Goal: Task Accomplishment & Management: Complete application form

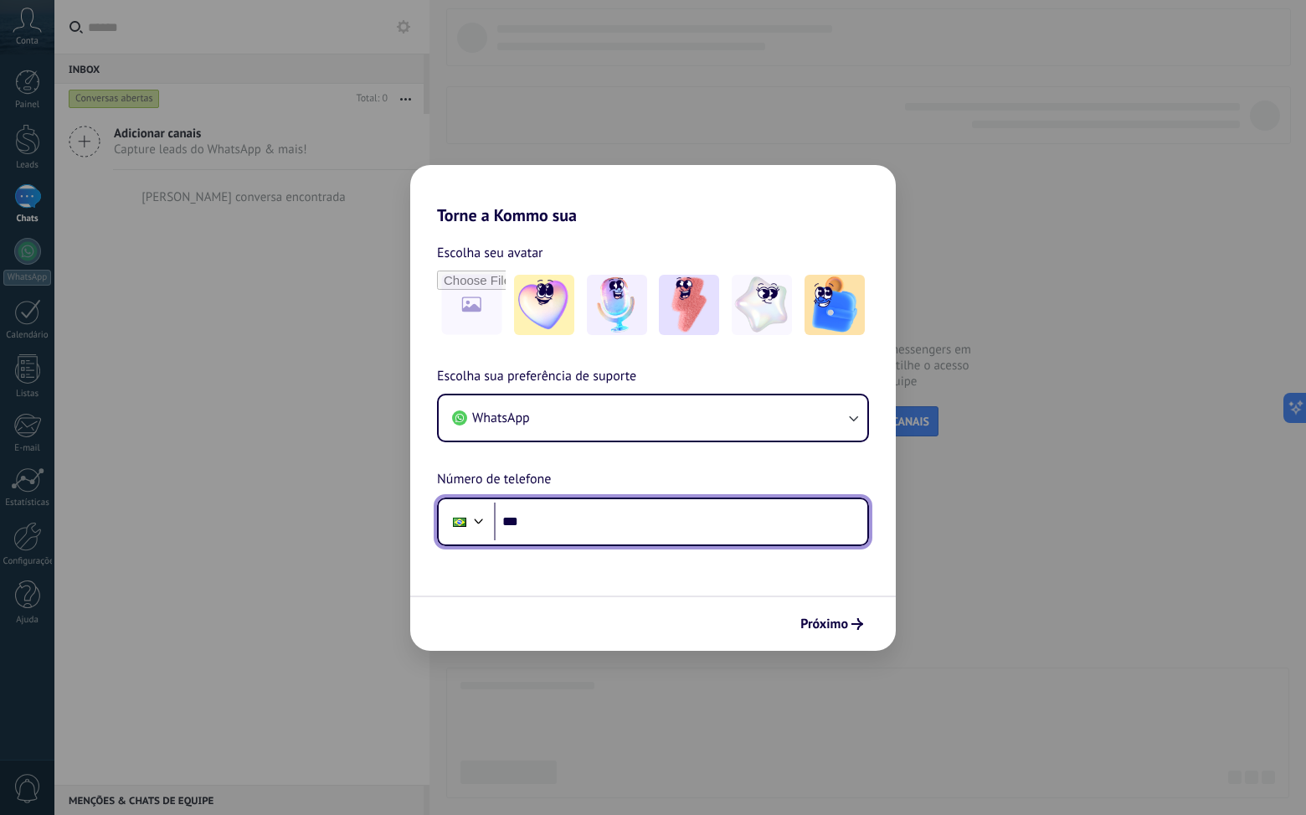
click at [627, 532] on input "***" at bounding box center [680, 521] width 373 height 39
type input "**********"
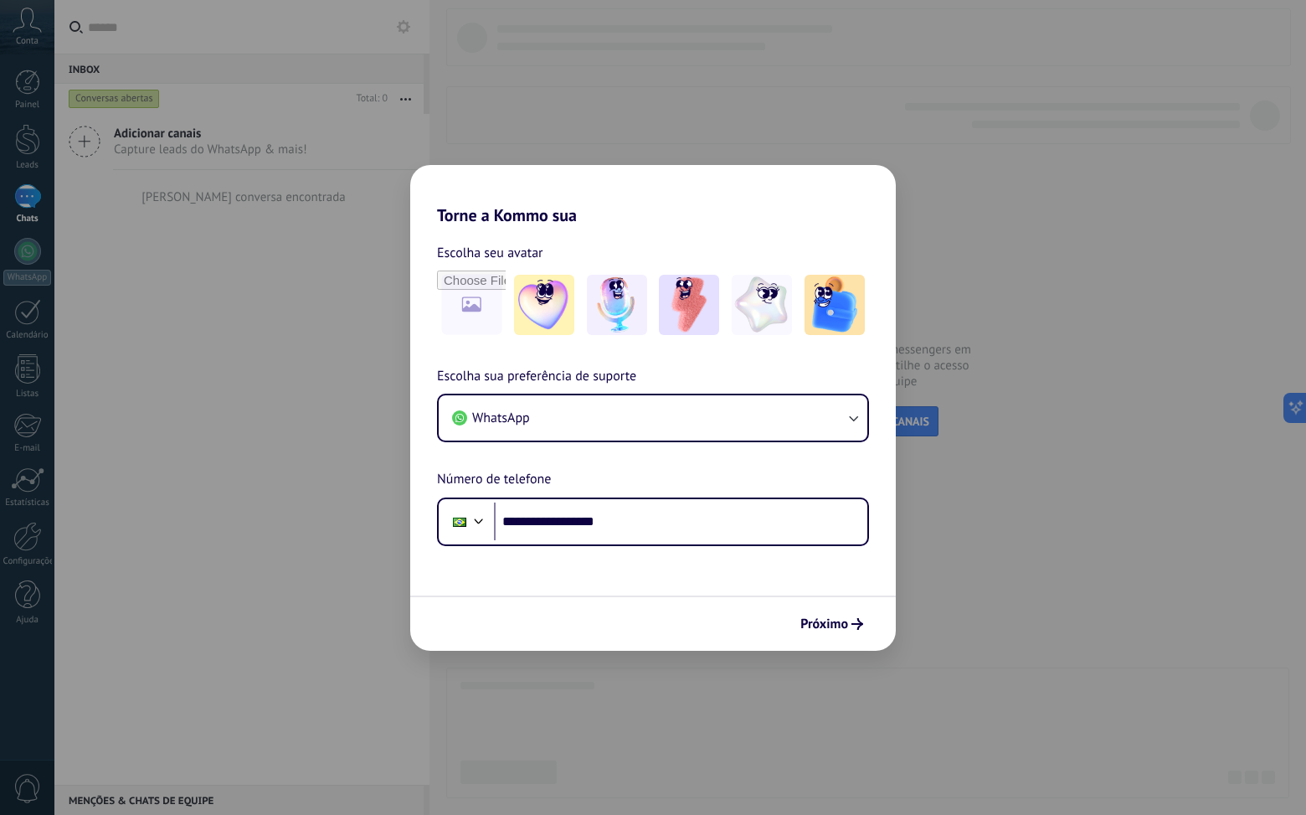
click at [859, 646] on div "Próximo" at bounding box center [653, 622] width 486 height 55
click at [674, 296] on img at bounding box center [689, 305] width 60 height 60
click at [853, 623] on icon "submit" at bounding box center [858, 624] width 12 height 12
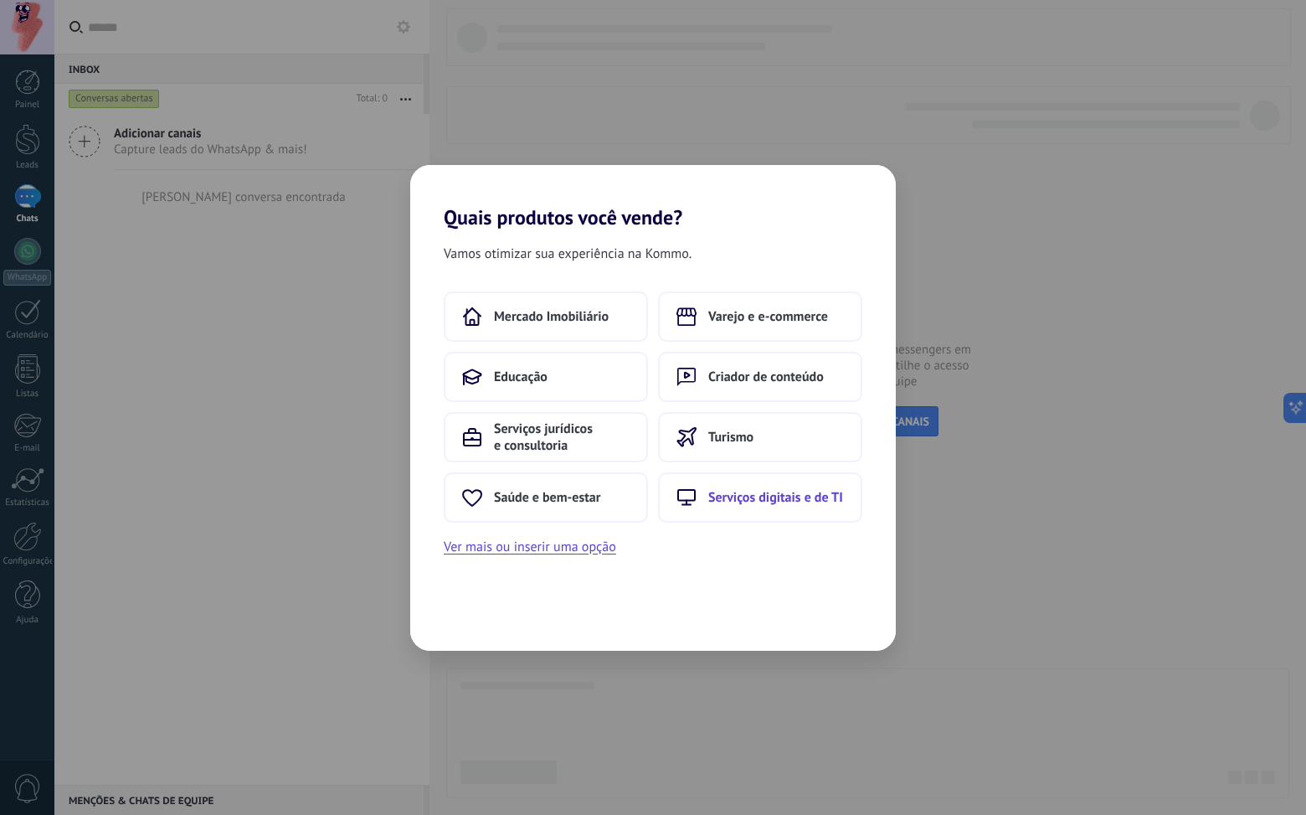
click at [765, 501] on span "Serviços digitais e de TI" at bounding box center [775, 497] width 135 height 17
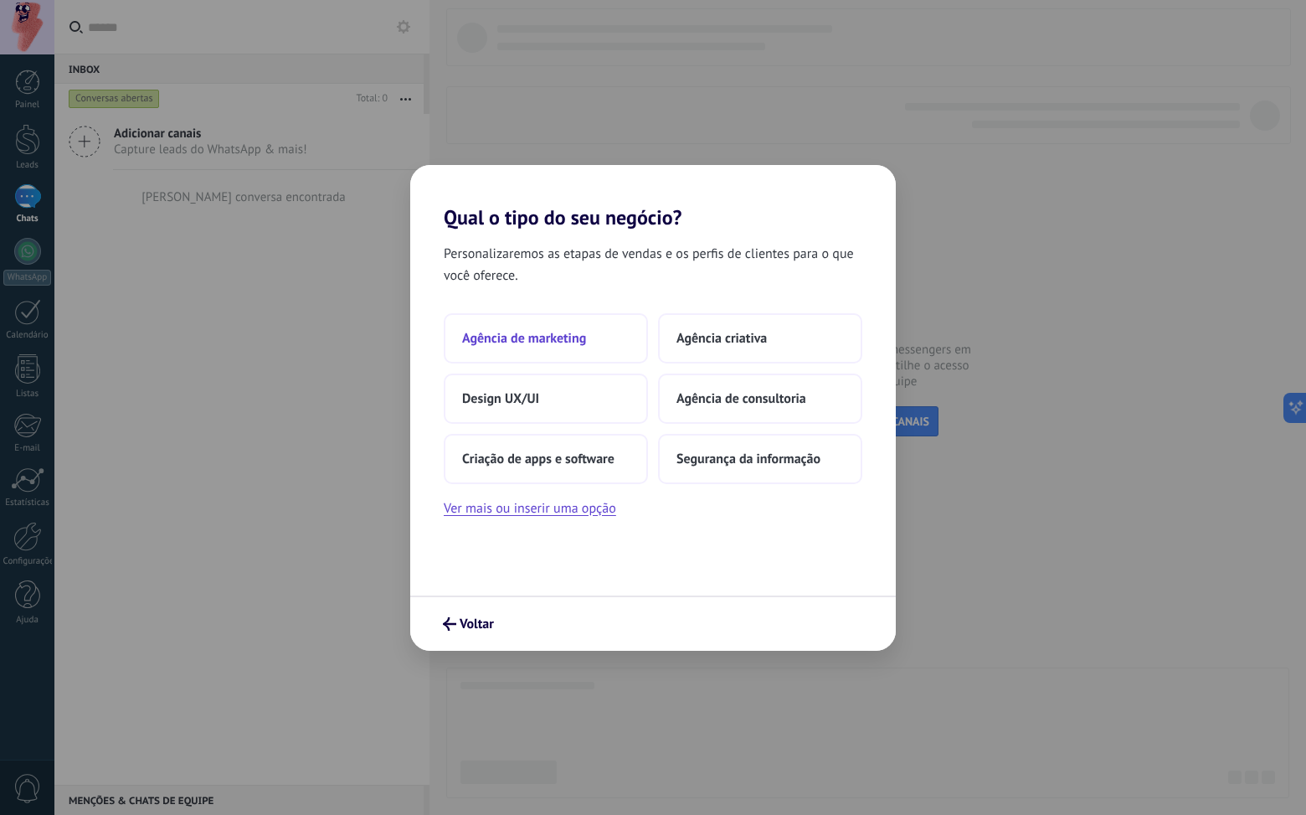
click at [562, 328] on button "Agência de marketing" at bounding box center [546, 338] width 204 height 50
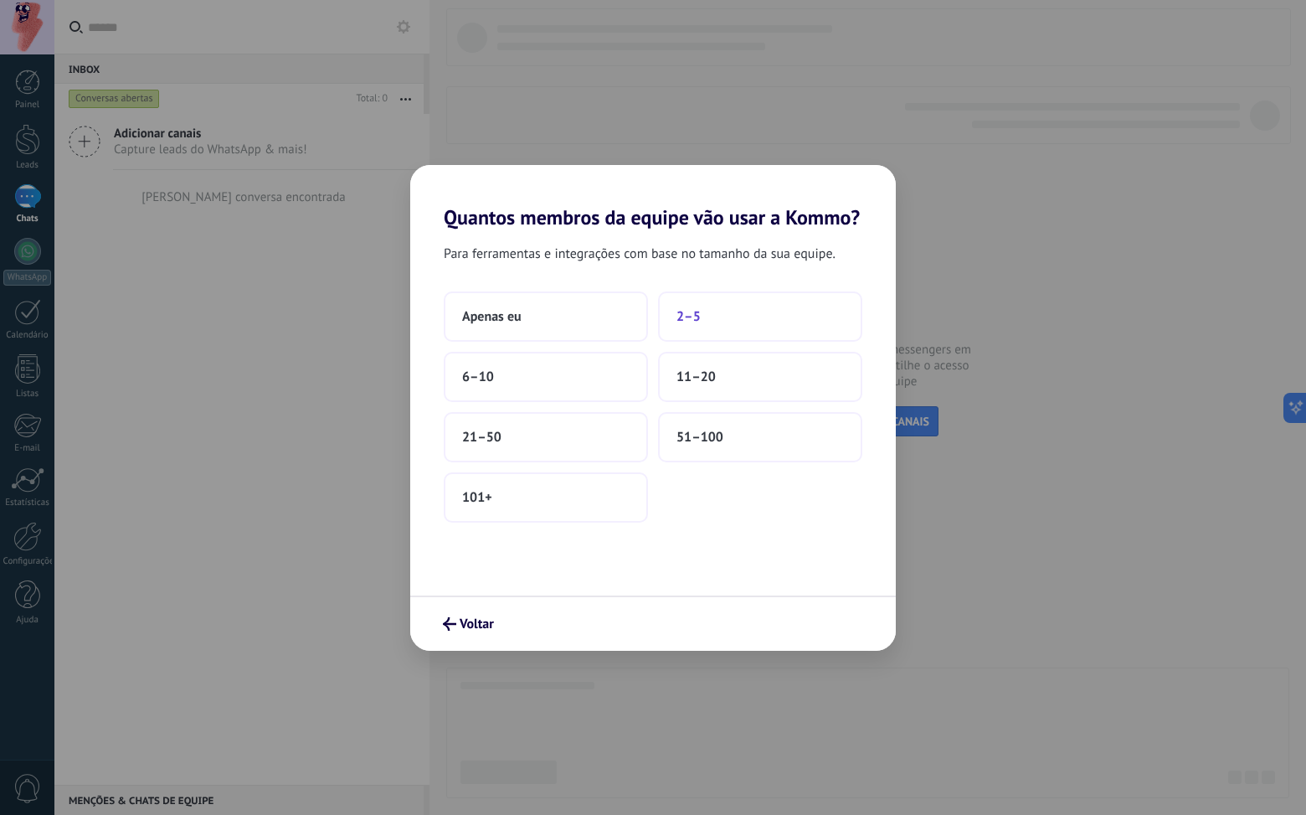
click at [707, 327] on button "2–5" at bounding box center [760, 316] width 204 height 50
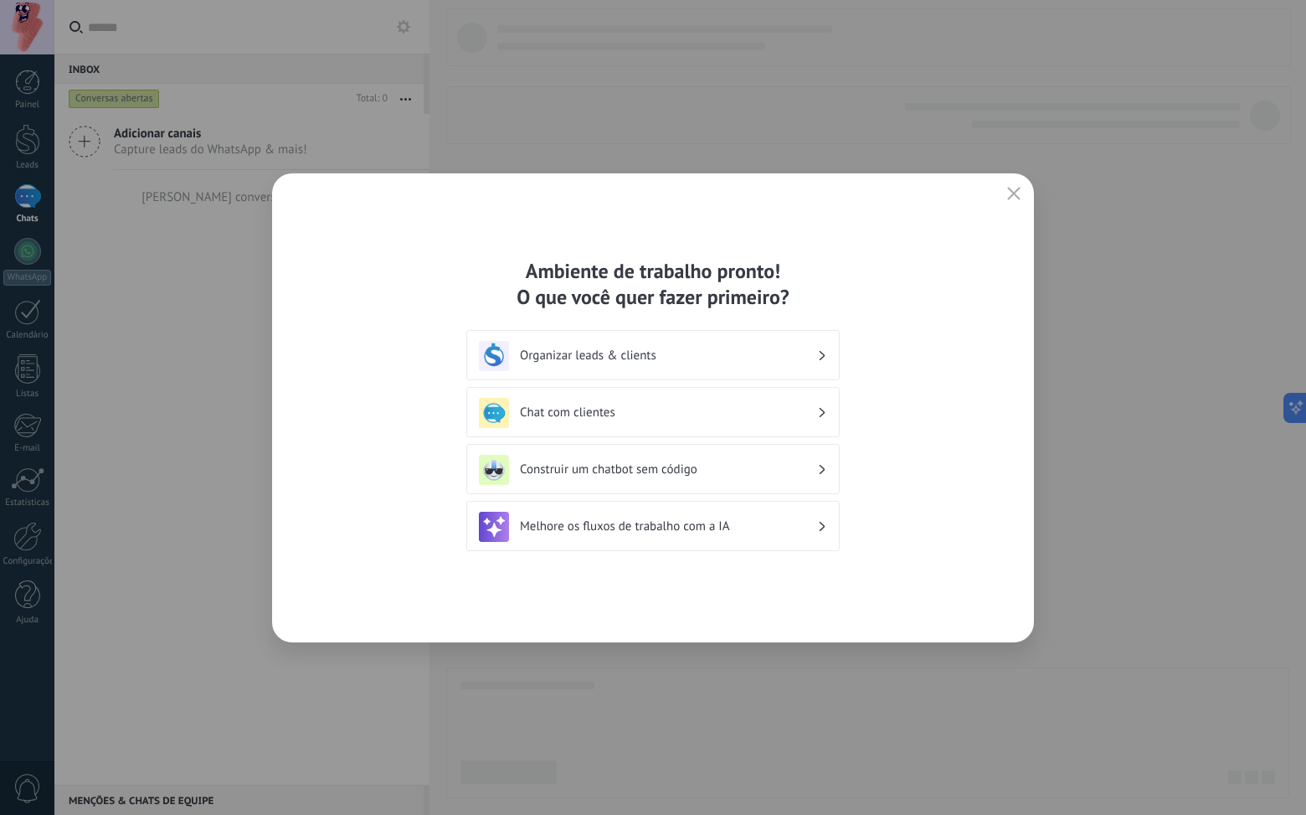
click at [679, 349] on h3 "Organizar leads & clients" at bounding box center [668, 356] width 297 height 16
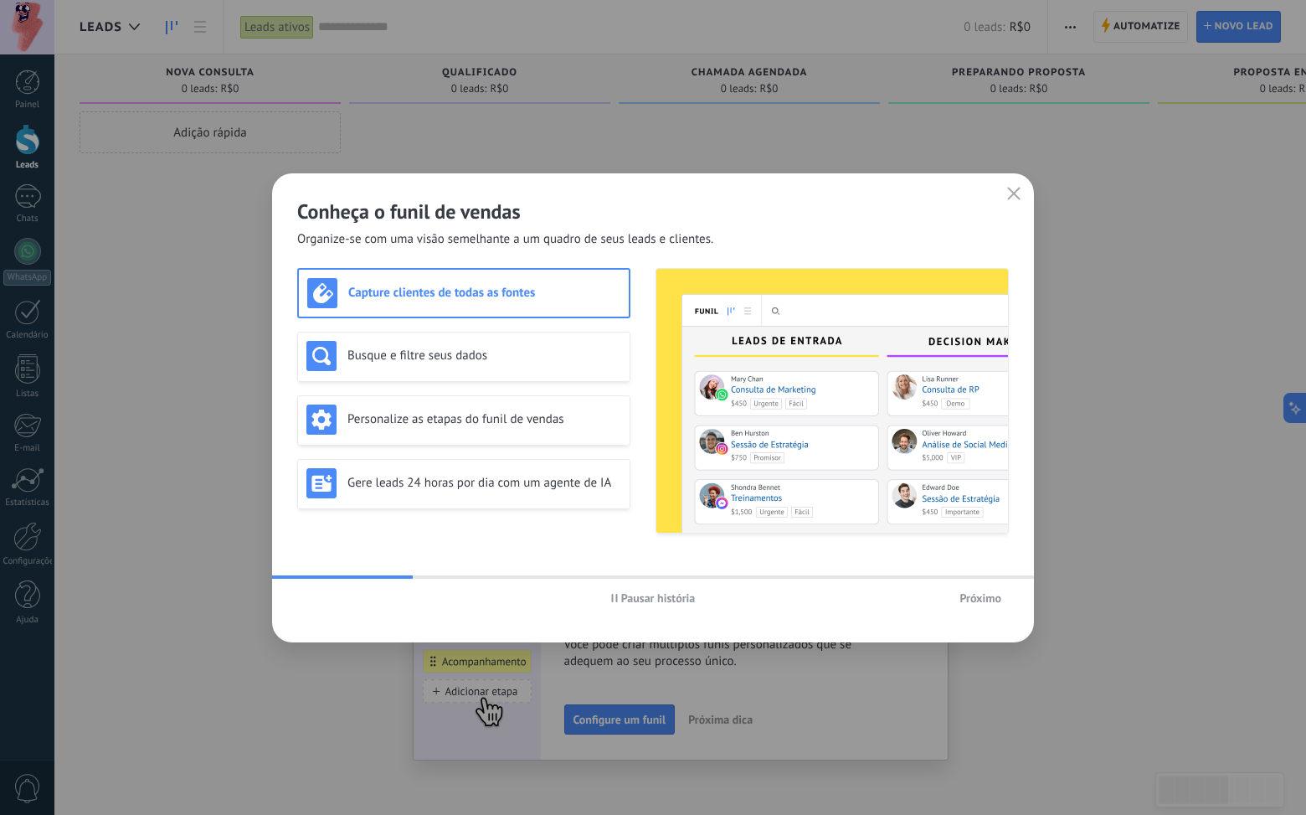
click at [990, 597] on span "Próximo" at bounding box center [981, 598] width 42 height 12
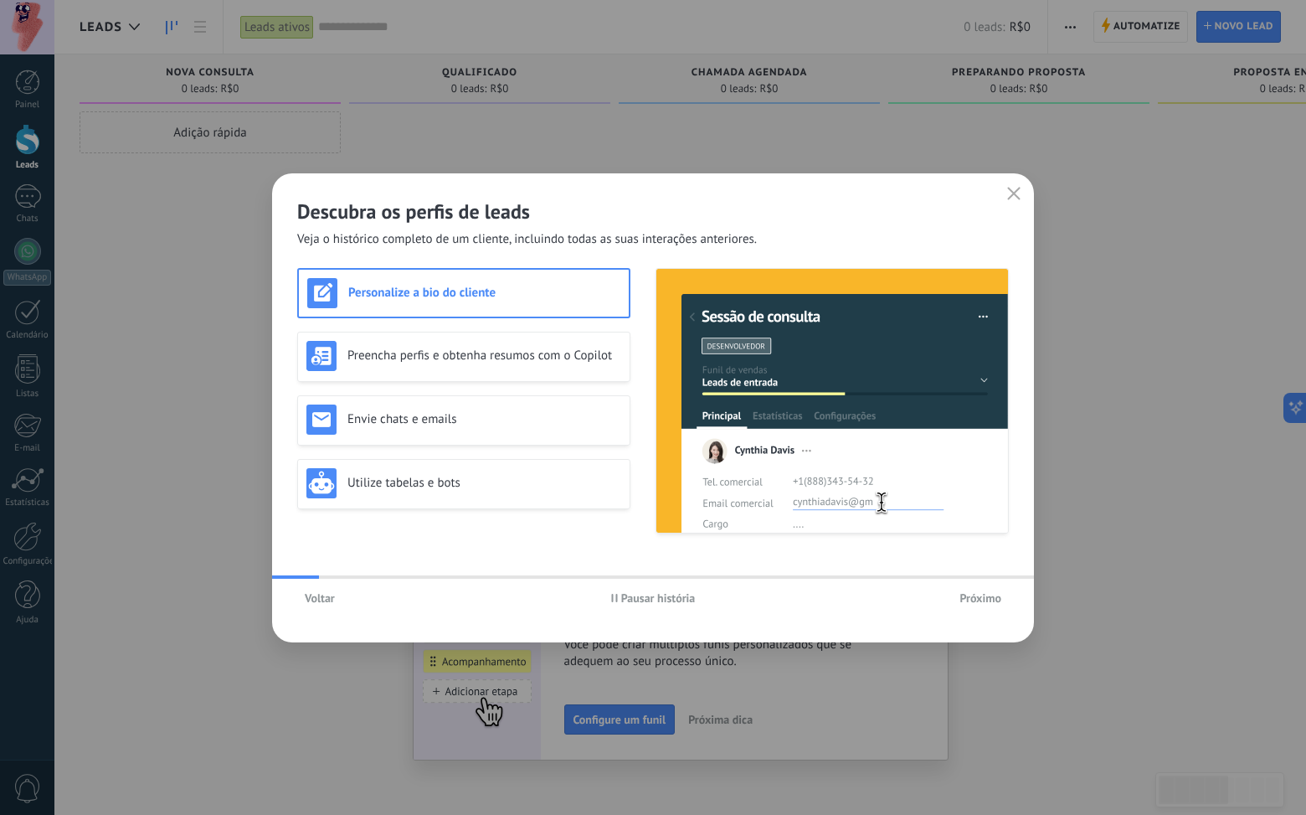
click at [990, 597] on span "Próximo" at bounding box center [981, 598] width 42 height 12
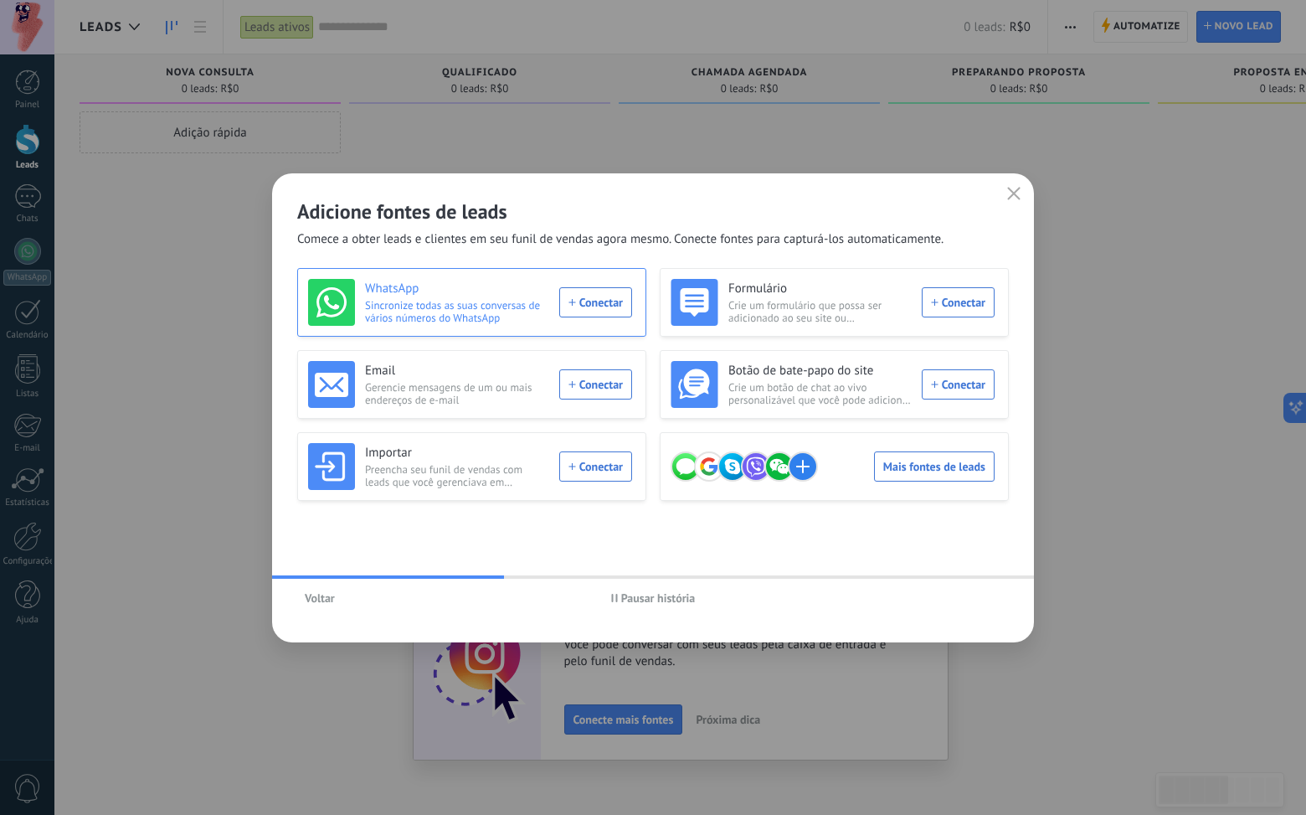
click at [594, 299] on div "WhatsApp Sincronize todas as suas conversas de vários números do WhatsApp Conec…" at bounding box center [470, 302] width 324 height 47
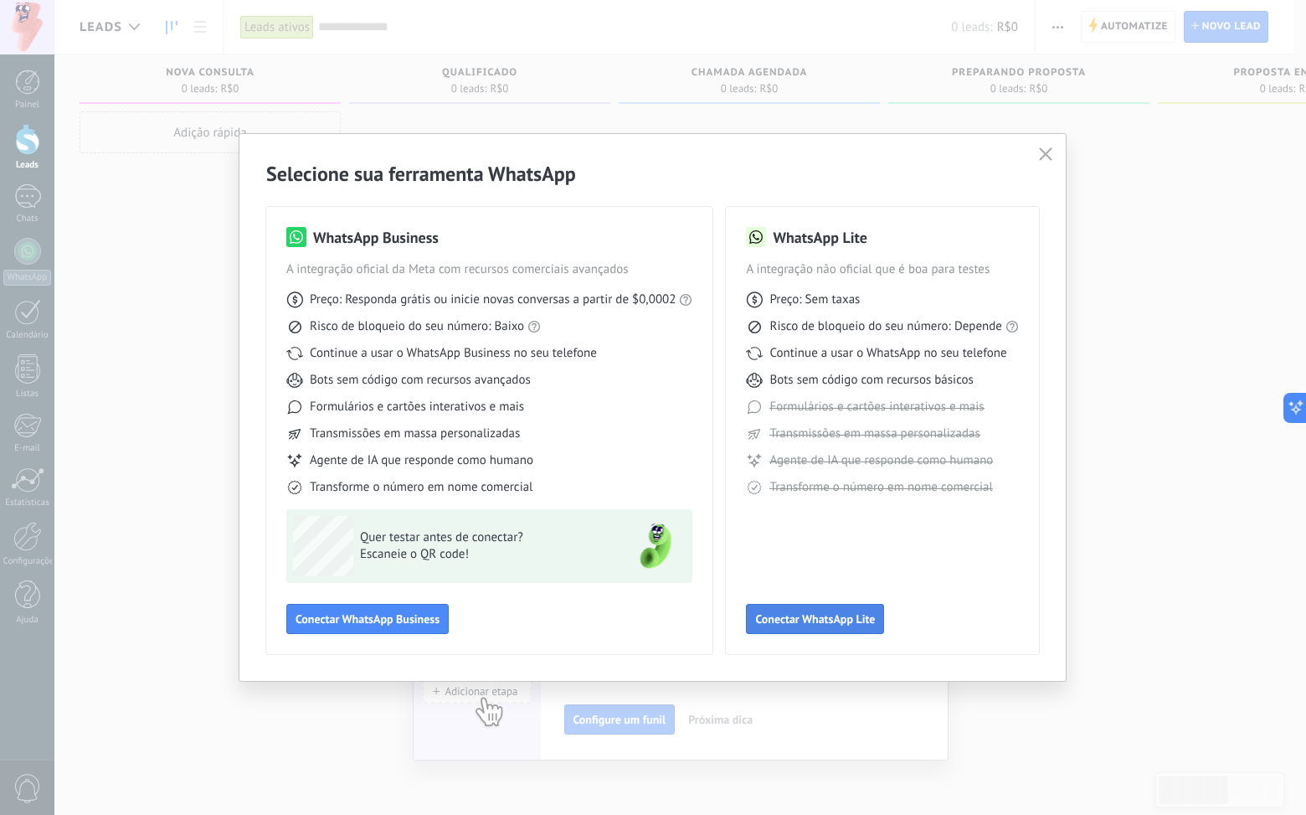
click at [833, 614] on span "Conectar WhatsApp Lite" at bounding box center [815, 619] width 120 height 12
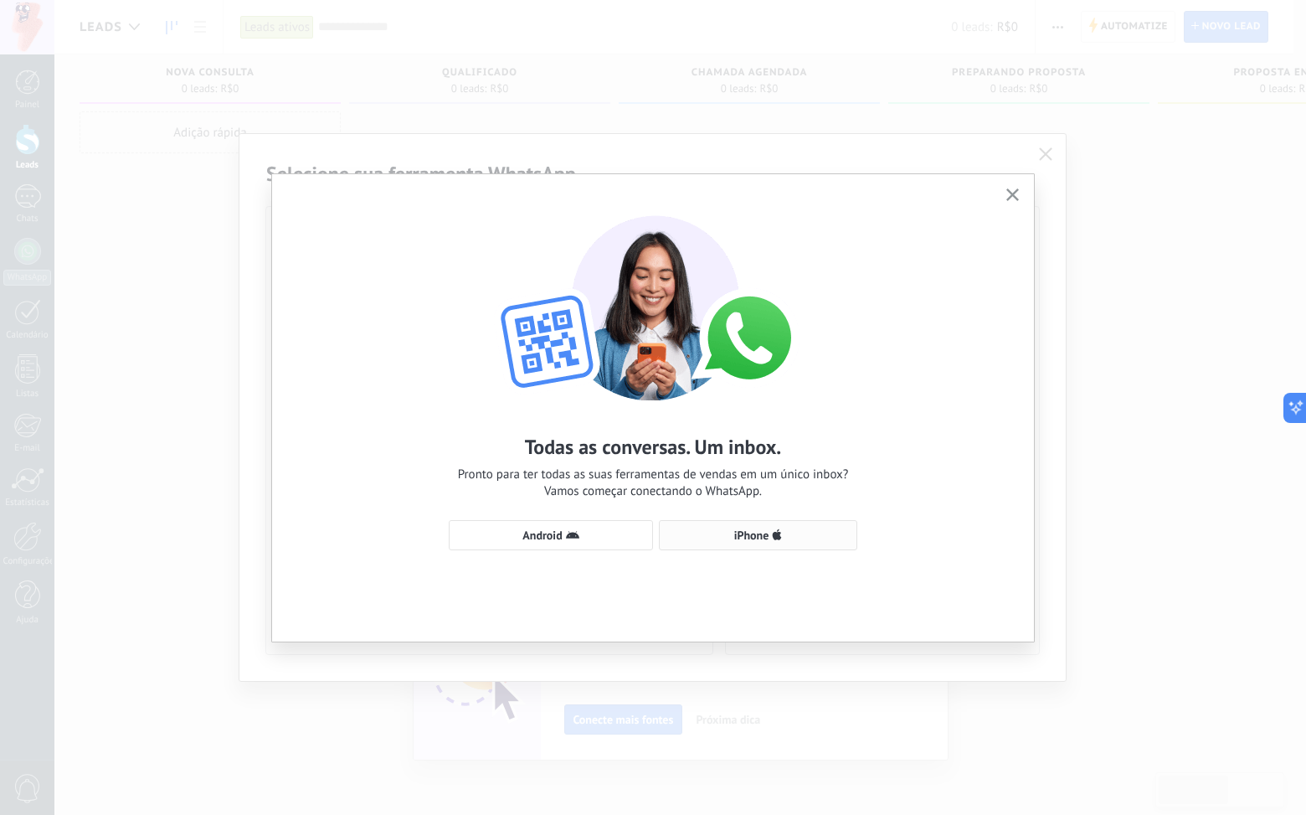
click at [767, 535] on span "iPhone" at bounding box center [751, 535] width 35 height 12
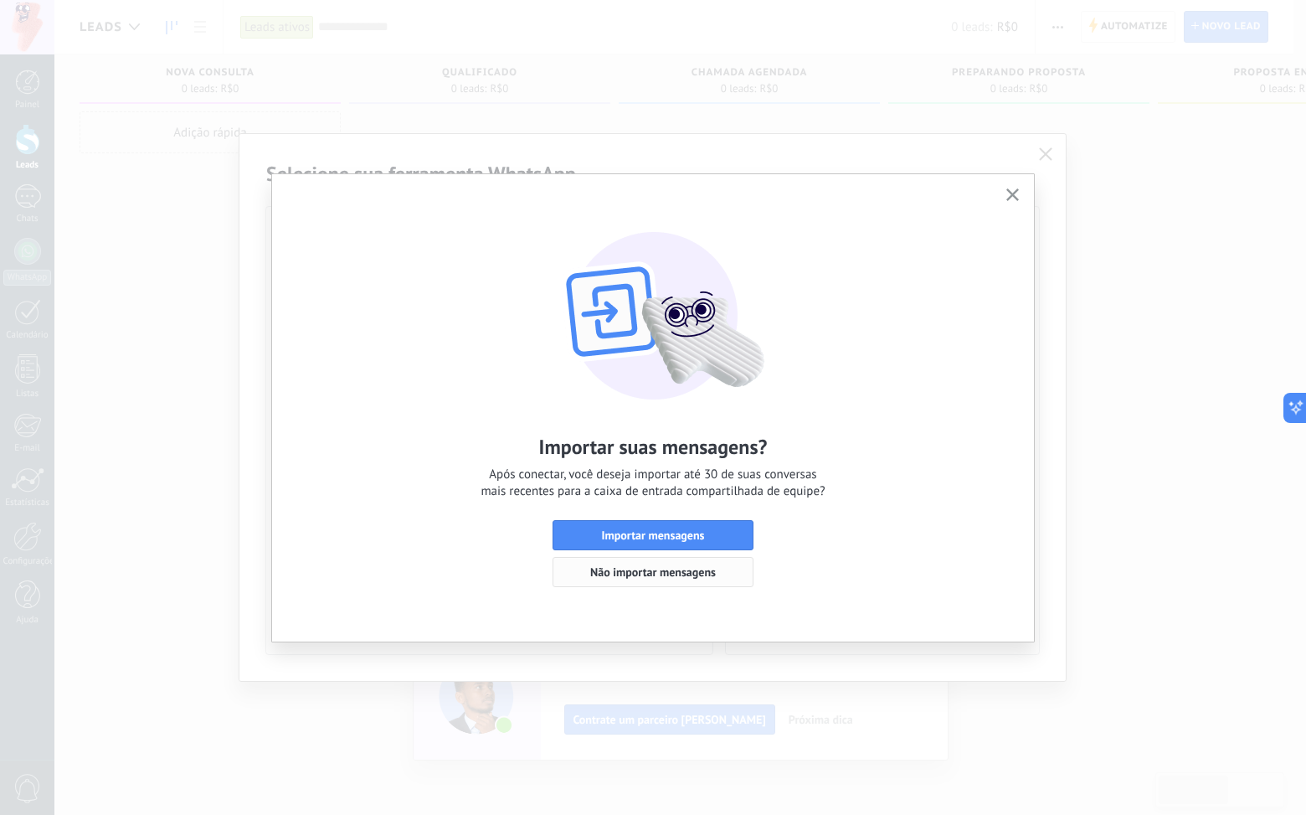
click at [712, 570] on span "Não importar mensagens" at bounding box center [653, 572] width 126 height 12
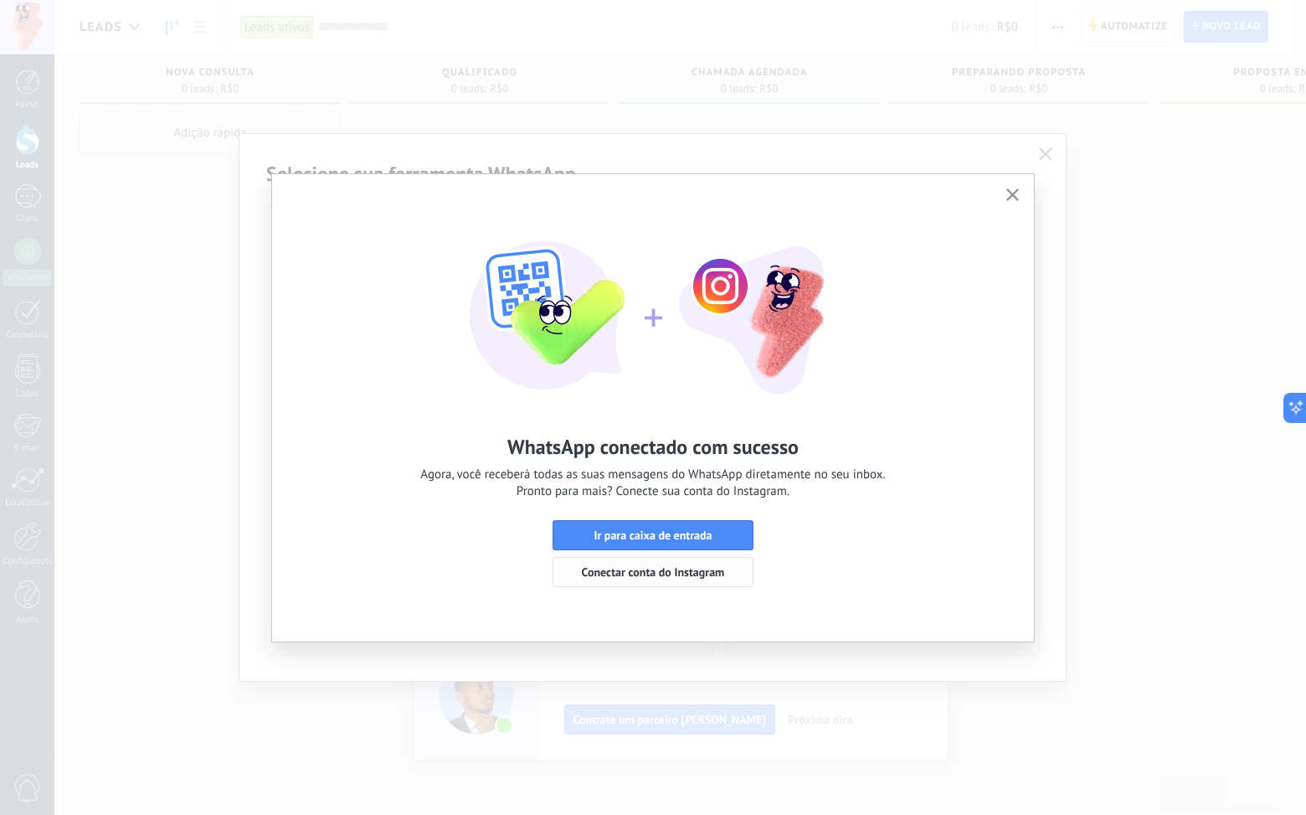
click at [677, 571] on span "Conectar conta do Instagram" at bounding box center [653, 572] width 143 height 12
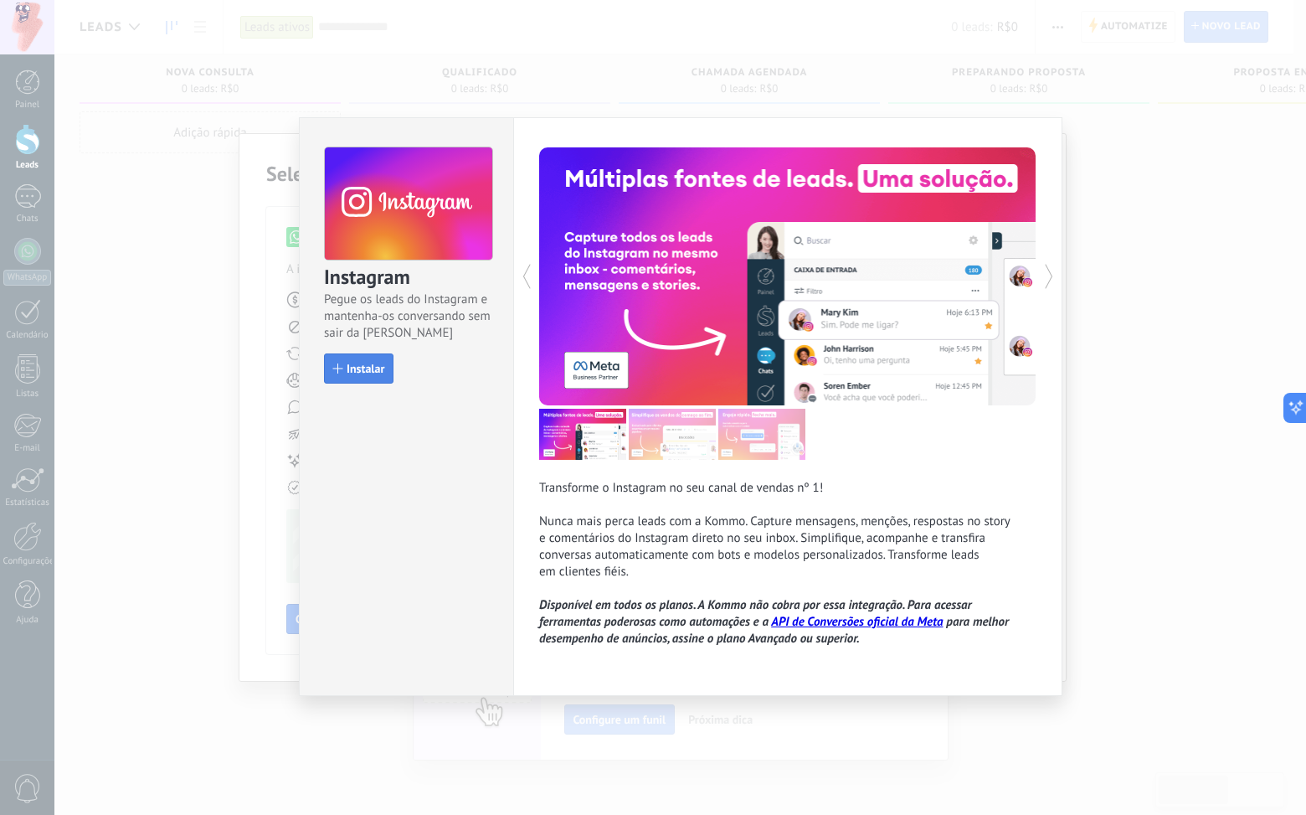
click at [366, 364] on span "Instalar" at bounding box center [366, 369] width 38 height 12
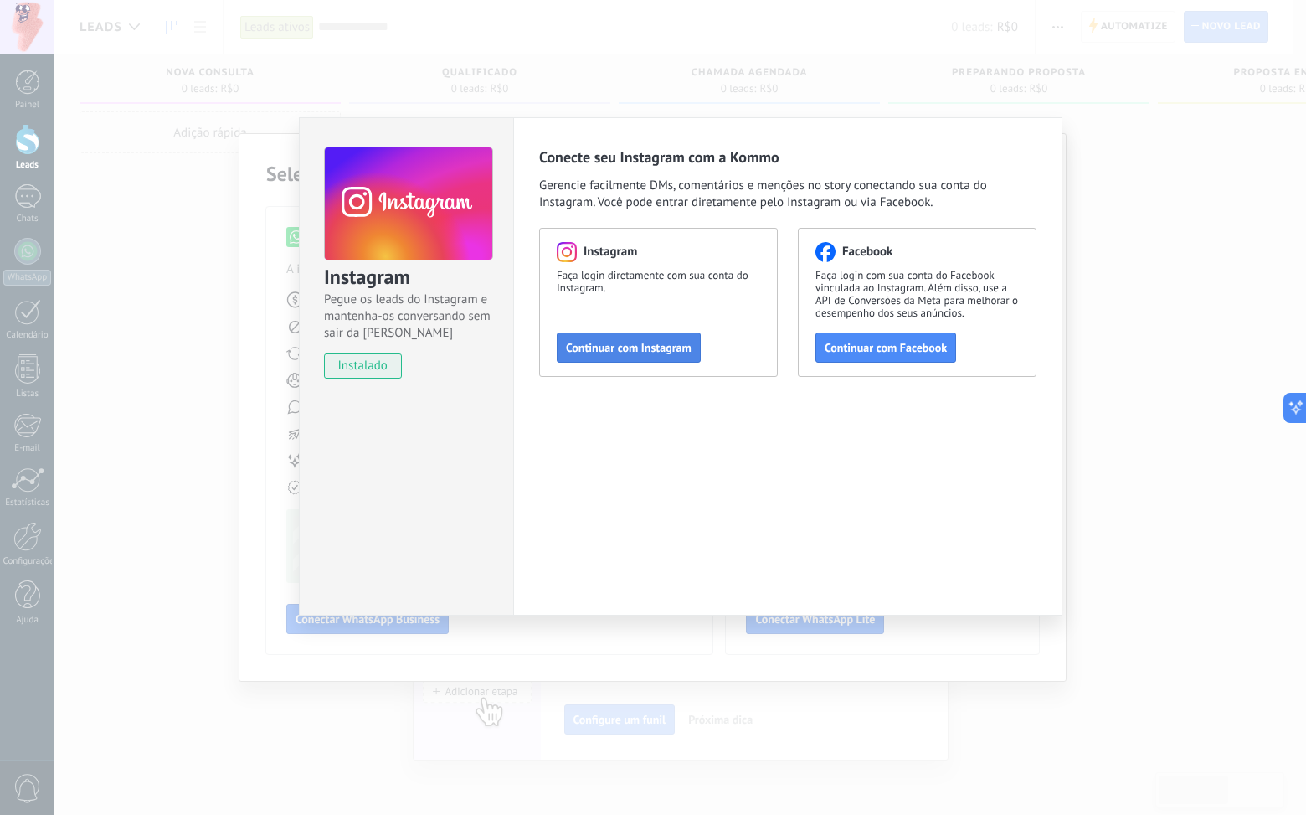
click at [605, 346] on span "Continuar com Instagram" at bounding box center [629, 348] width 126 height 12
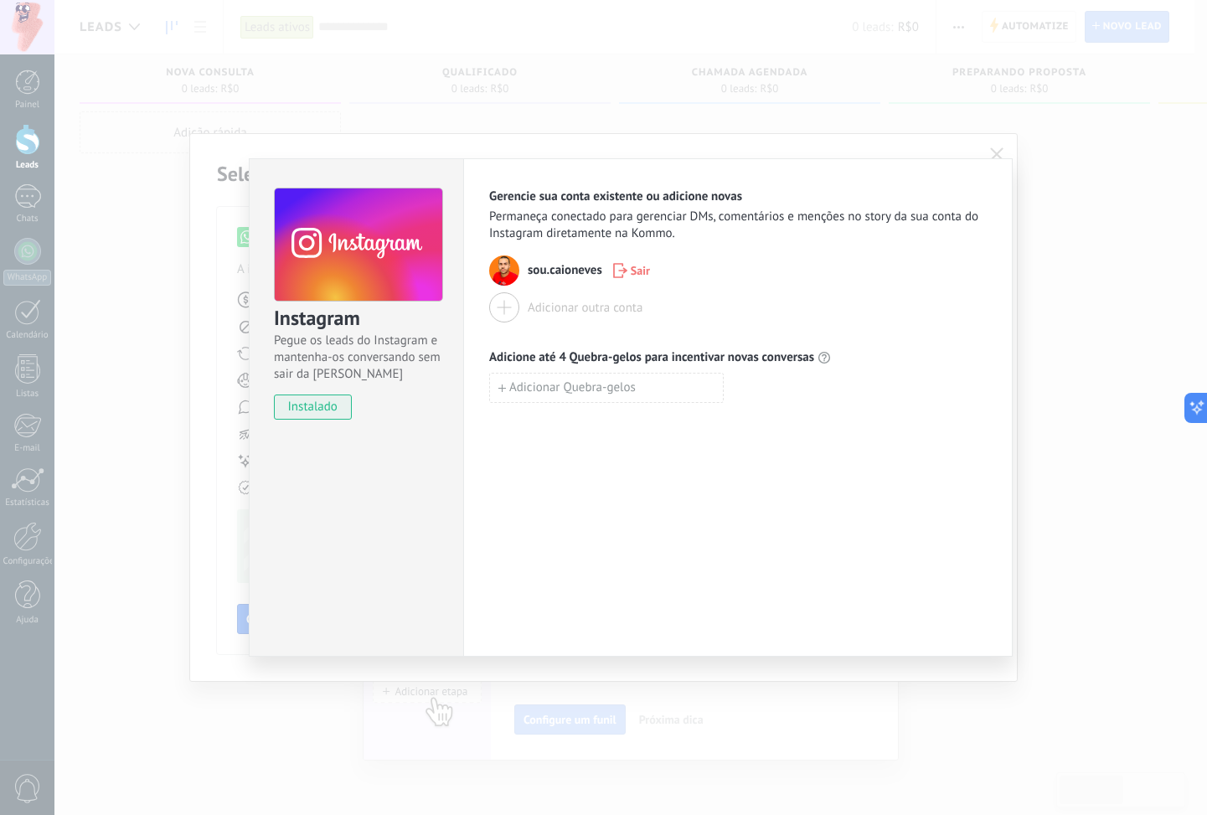
click at [785, 525] on div "Gerencie sua conta existente ou adicione novas Permaneça conectado para gerenci…" at bounding box center [737, 407] width 549 height 498
click at [1057, 162] on div "Instagram Pegue os leads do Instagram e mantenha-os conversando sem sair da Kom…" at bounding box center [630, 407] width 1152 height 815
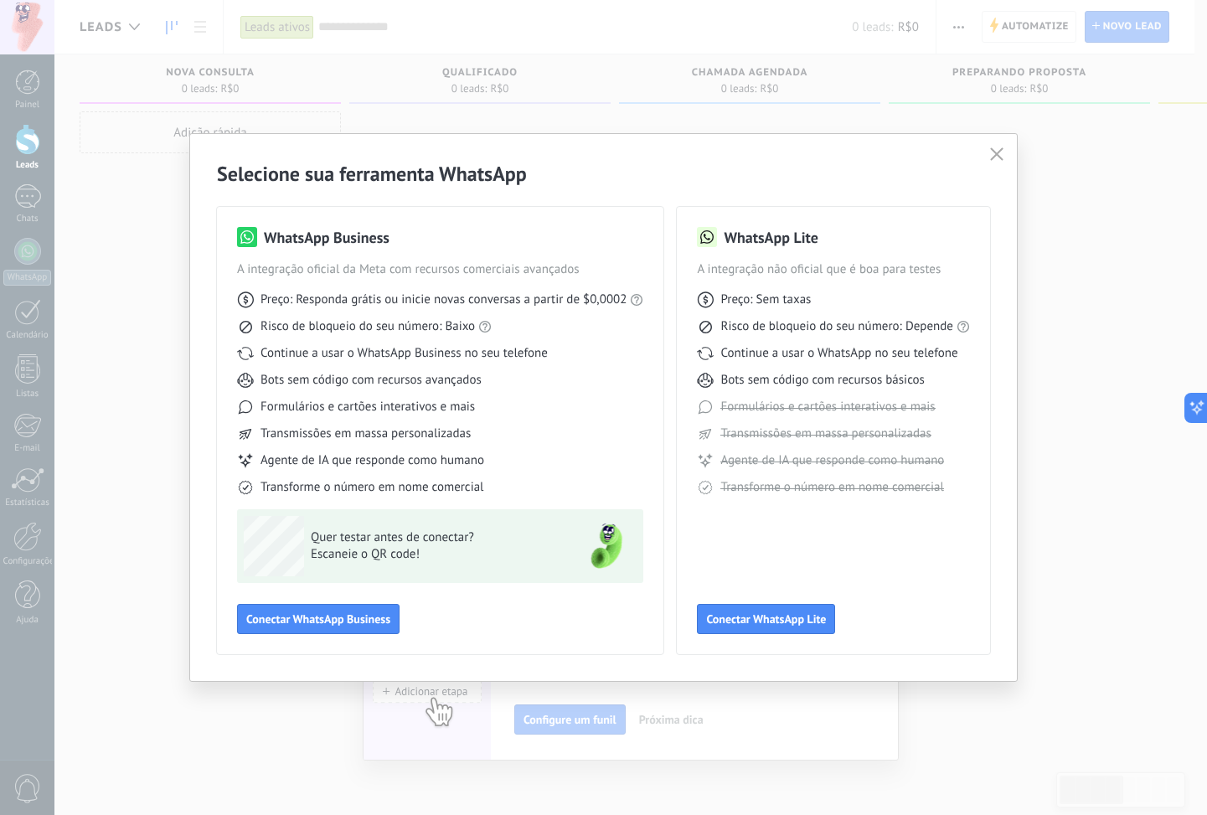
click at [742, 121] on div "Selecione sua ferramenta WhatsApp WhatsApp Business A integração oficial da Met…" at bounding box center [603, 407] width 1207 height 815
click at [998, 155] on icon "button" at bounding box center [996, 153] width 13 height 13
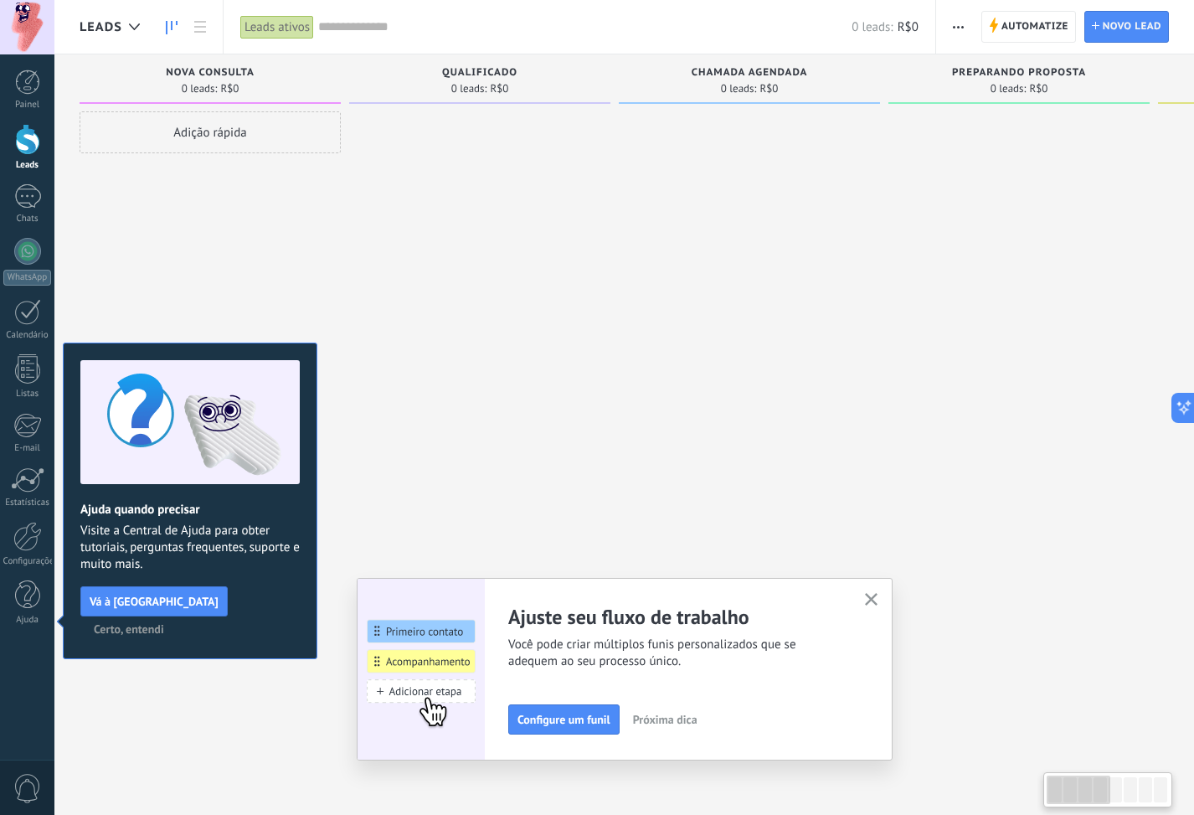
click at [604, 234] on div at bounding box center [479, 409] width 261 height 596
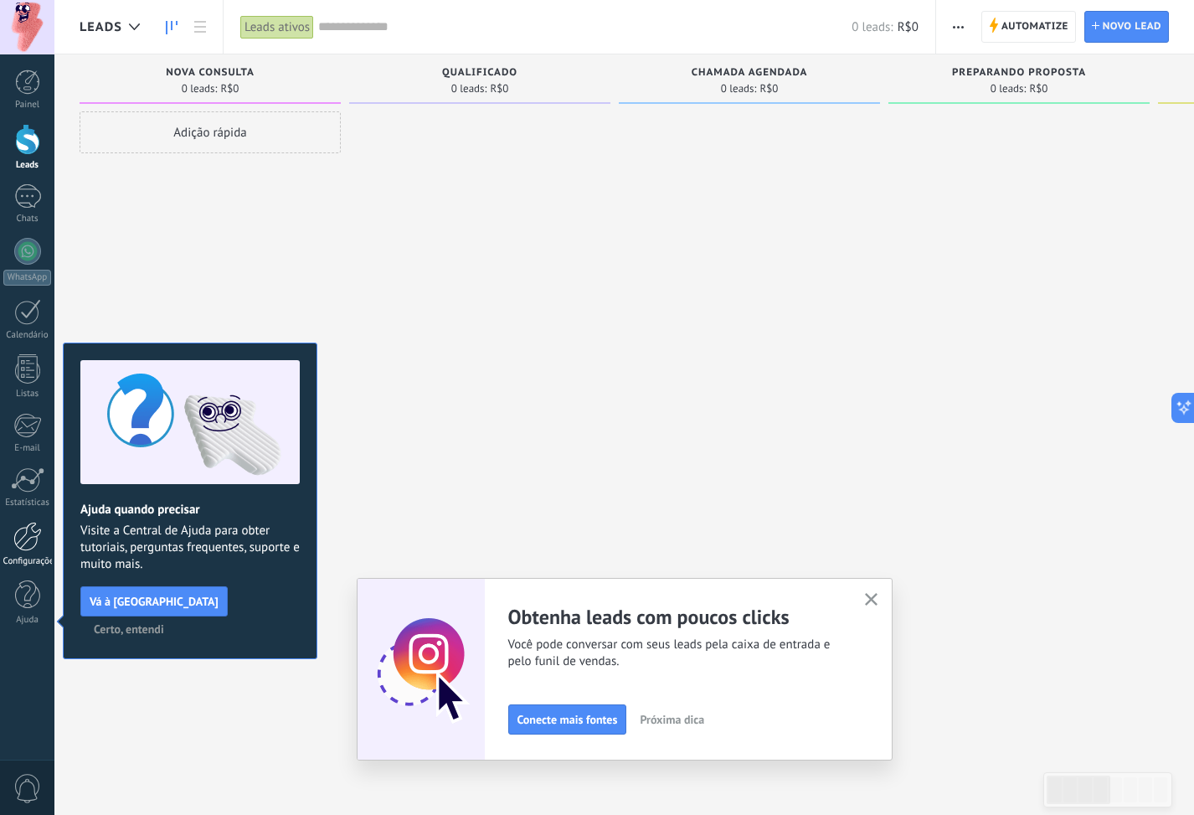
click at [28, 534] on div at bounding box center [27, 536] width 28 height 29
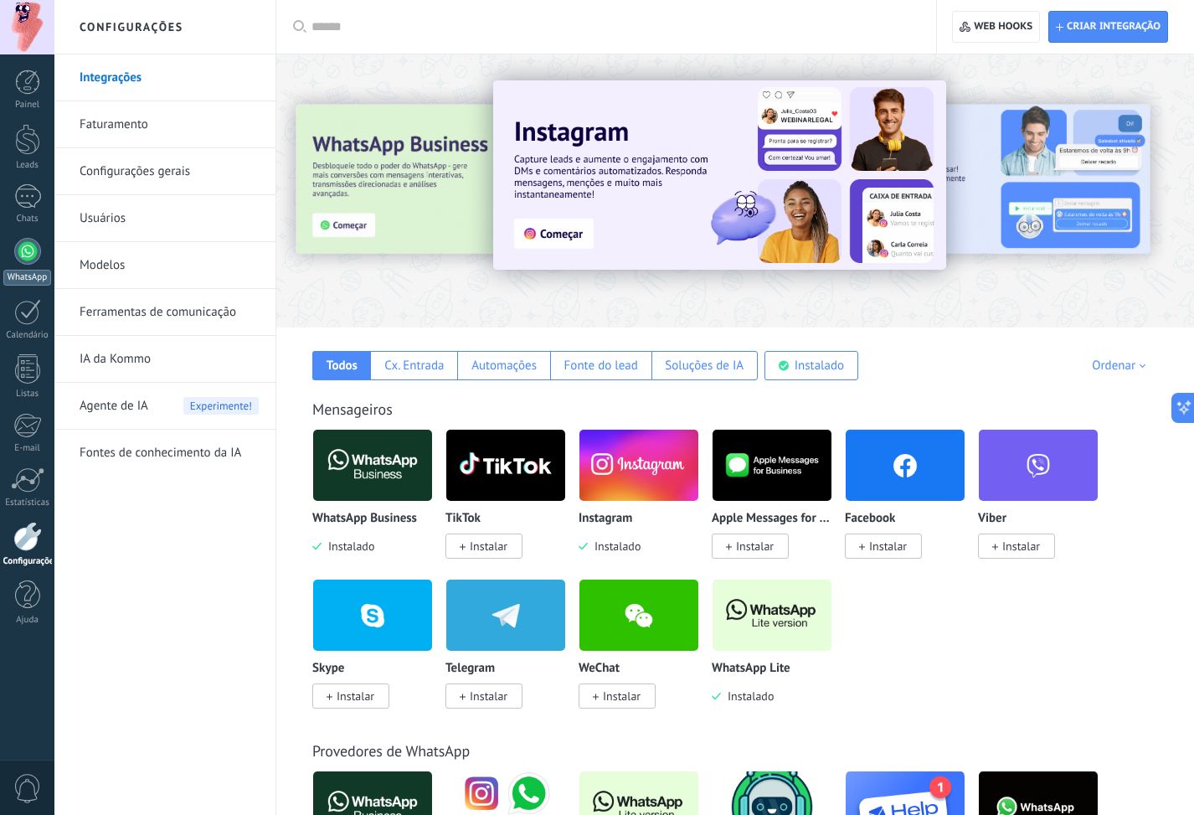
click at [27, 252] on div at bounding box center [27, 251] width 27 height 27
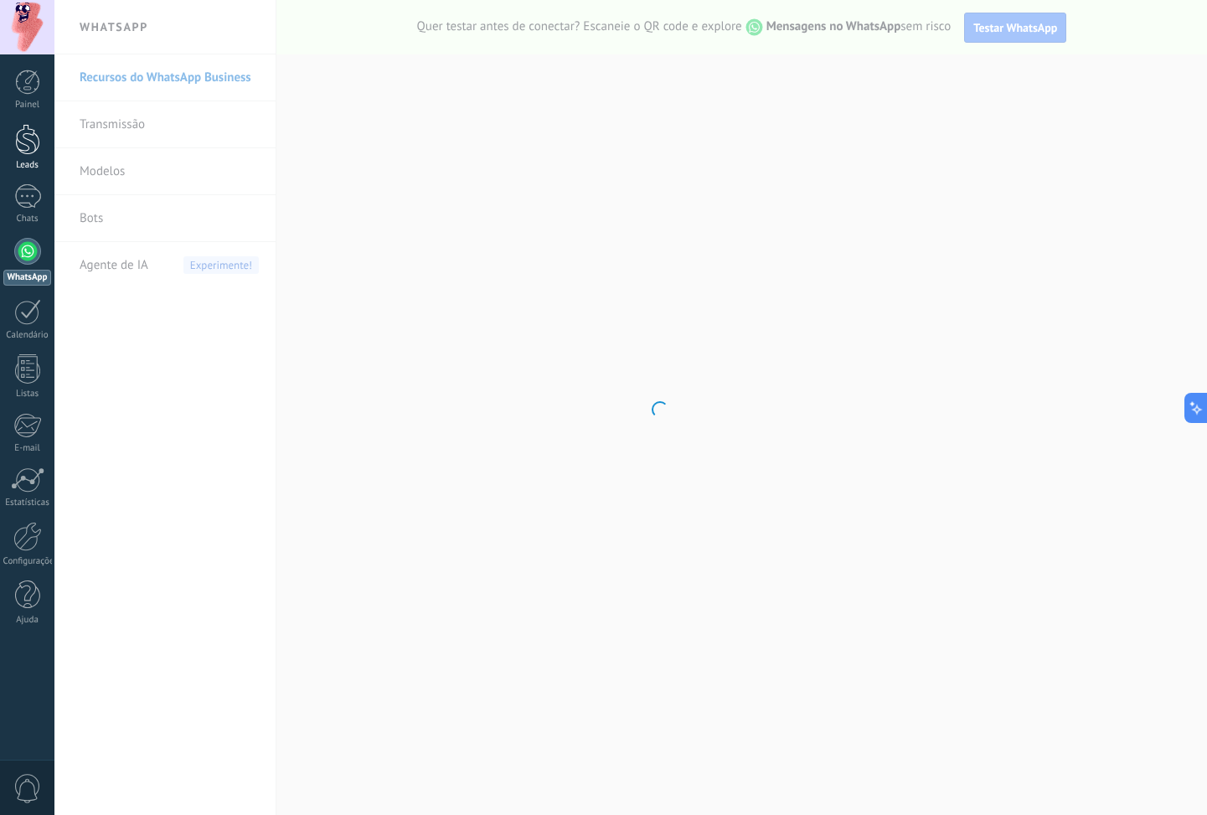
click at [19, 146] on div at bounding box center [27, 139] width 25 height 31
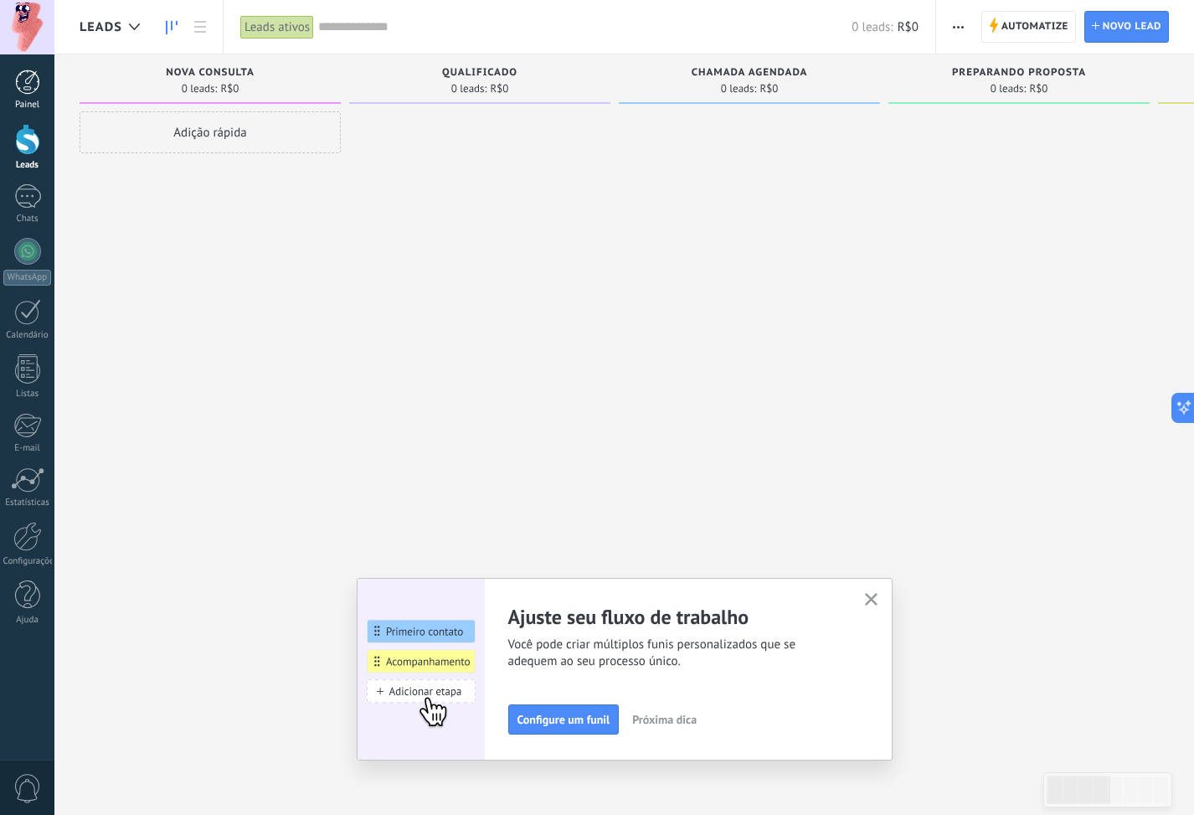
drag, startPoint x: 26, startPoint y: 79, endPoint x: 27, endPoint y: 92, distance: 13.4
click at [27, 79] on div at bounding box center [27, 82] width 25 height 25
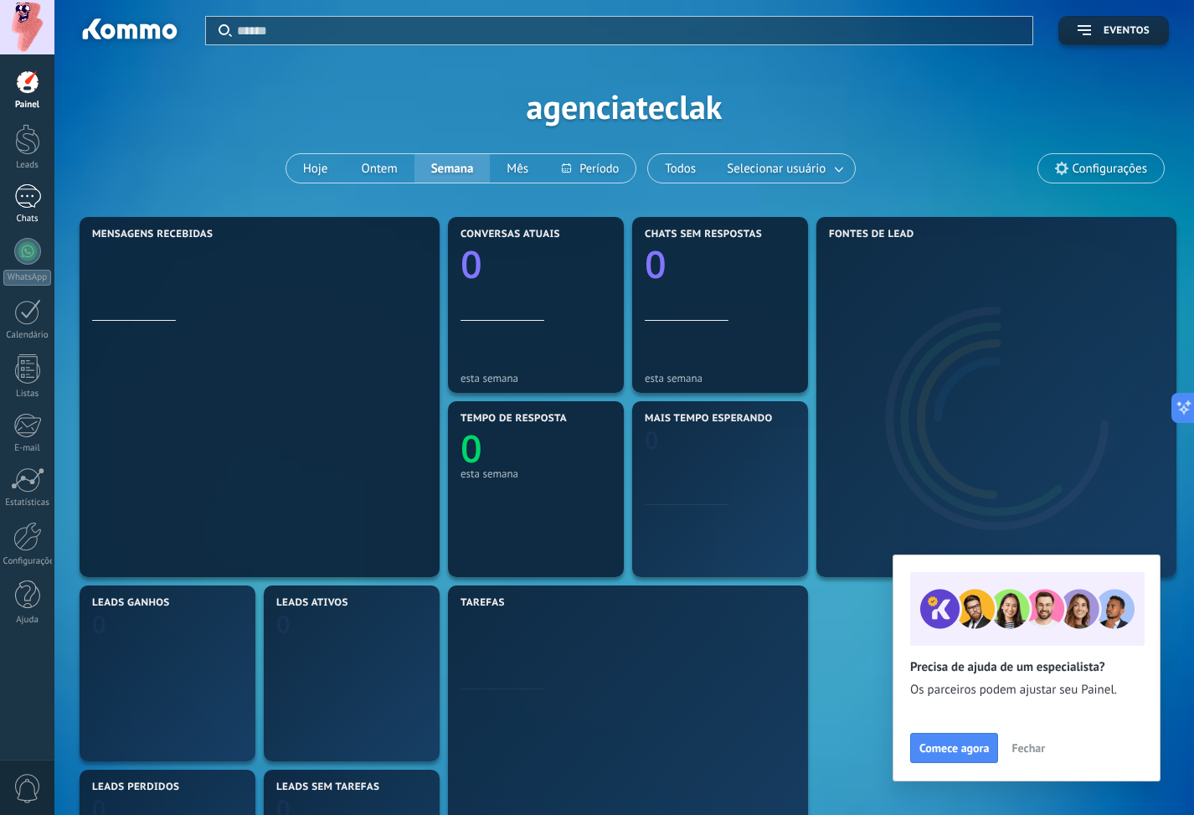
click at [29, 202] on div at bounding box center [27, 196] width 27 height 24
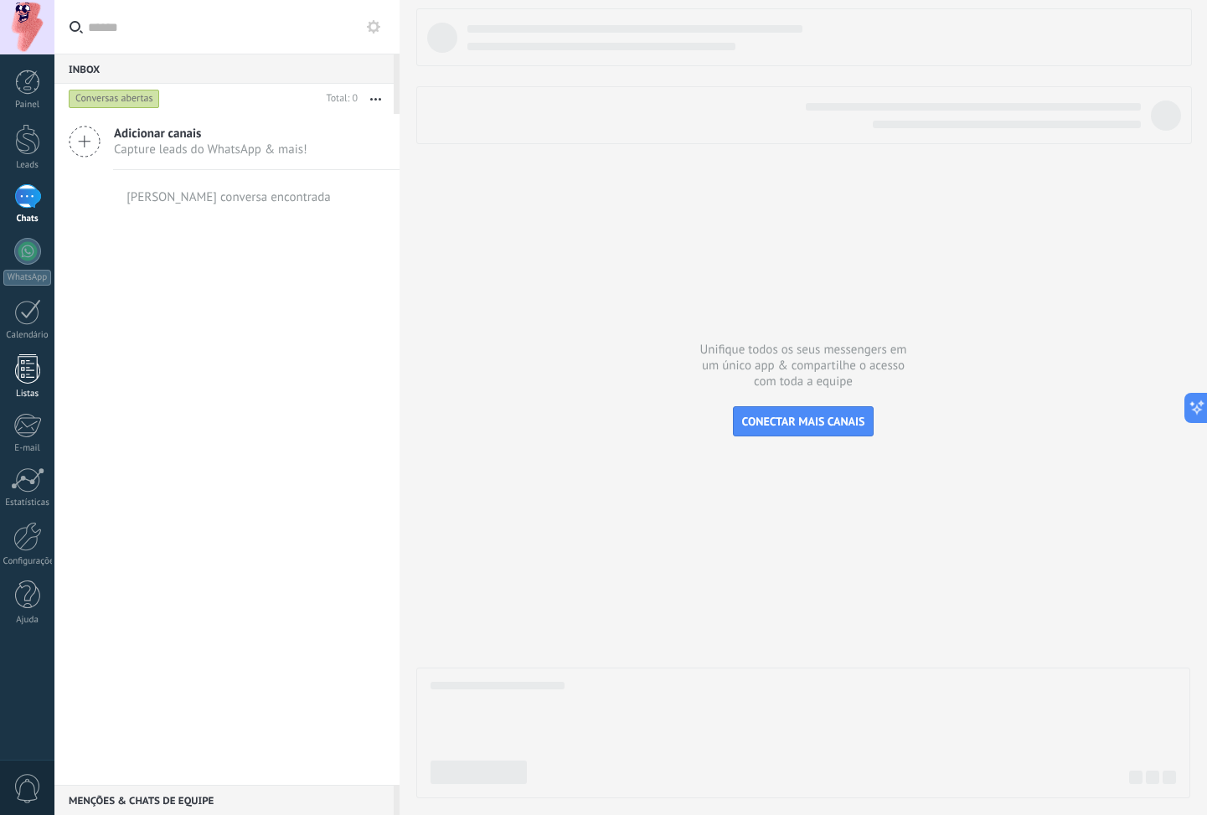
click at [30, 384] on link "Listas" at bounding box center [27, 376] width 54 height 45
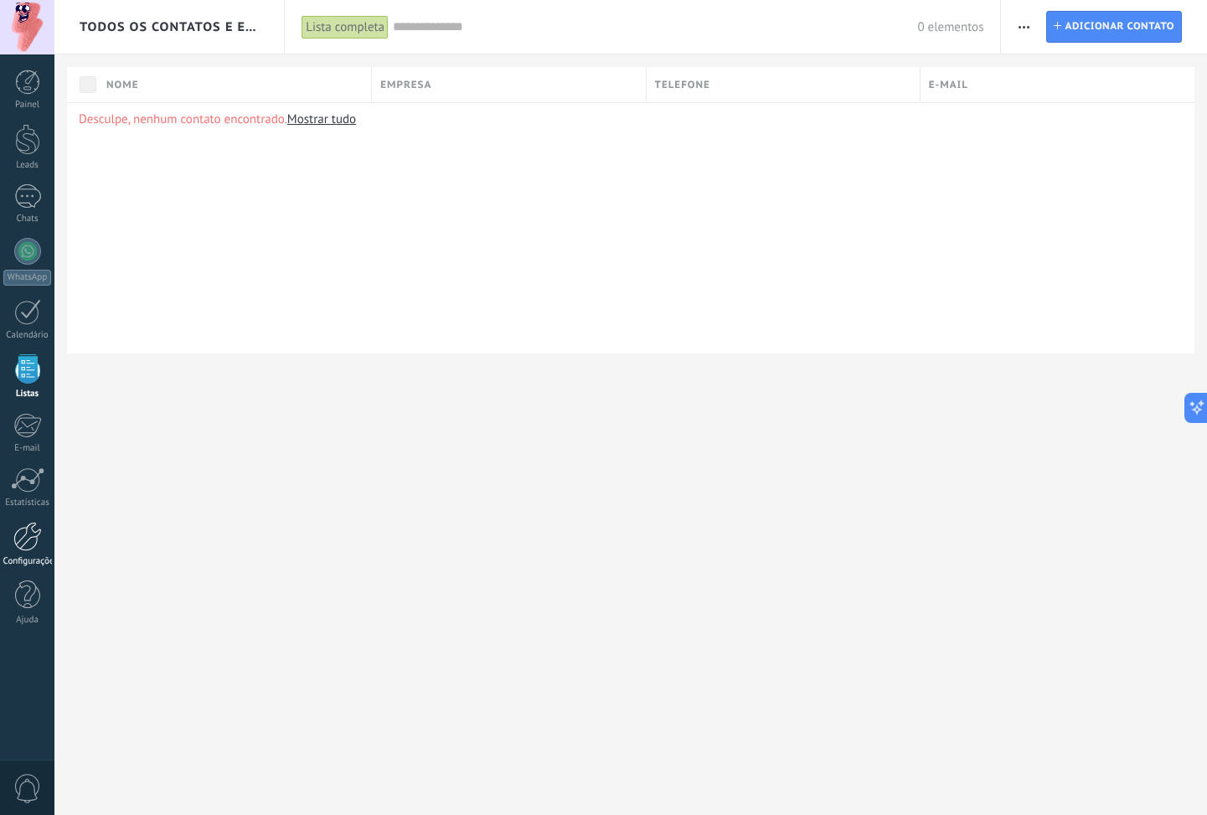
click at [11, 541] on link "Configurações" at bounding box center [27, 544] width 54 height 45
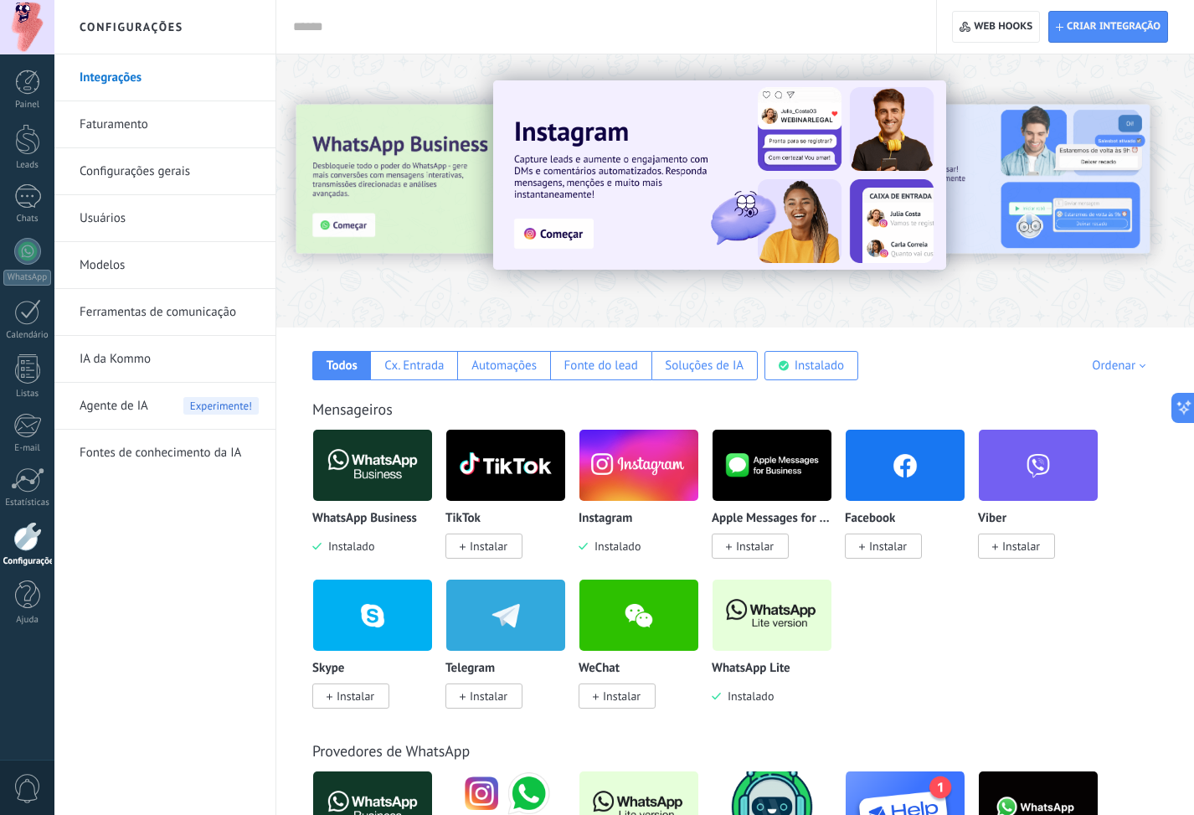
click at [125, 131] on link "Faturamento" at bounding box center [169, 124] width 179 height 47
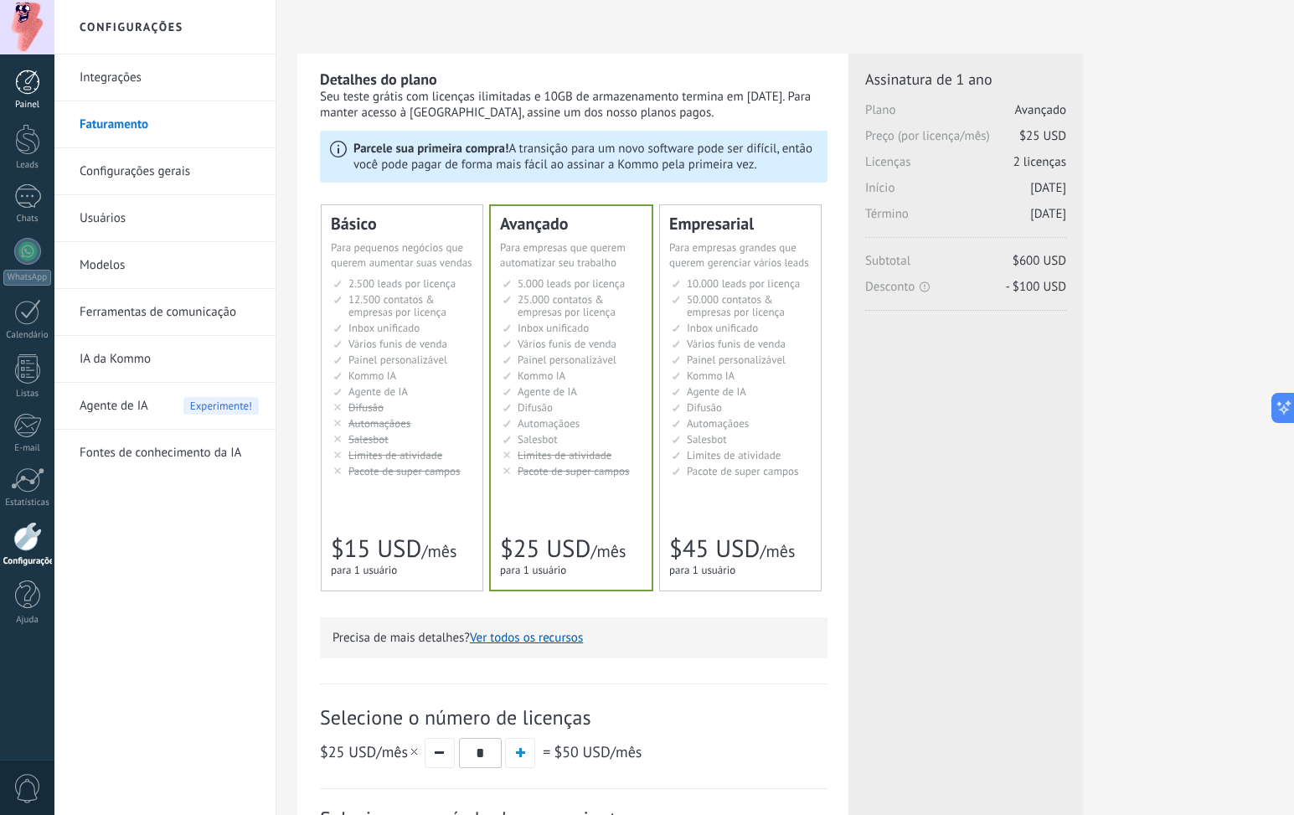
click at [13, 73] on link "Painel" at bounding box center [27, 90] width 54 height 41
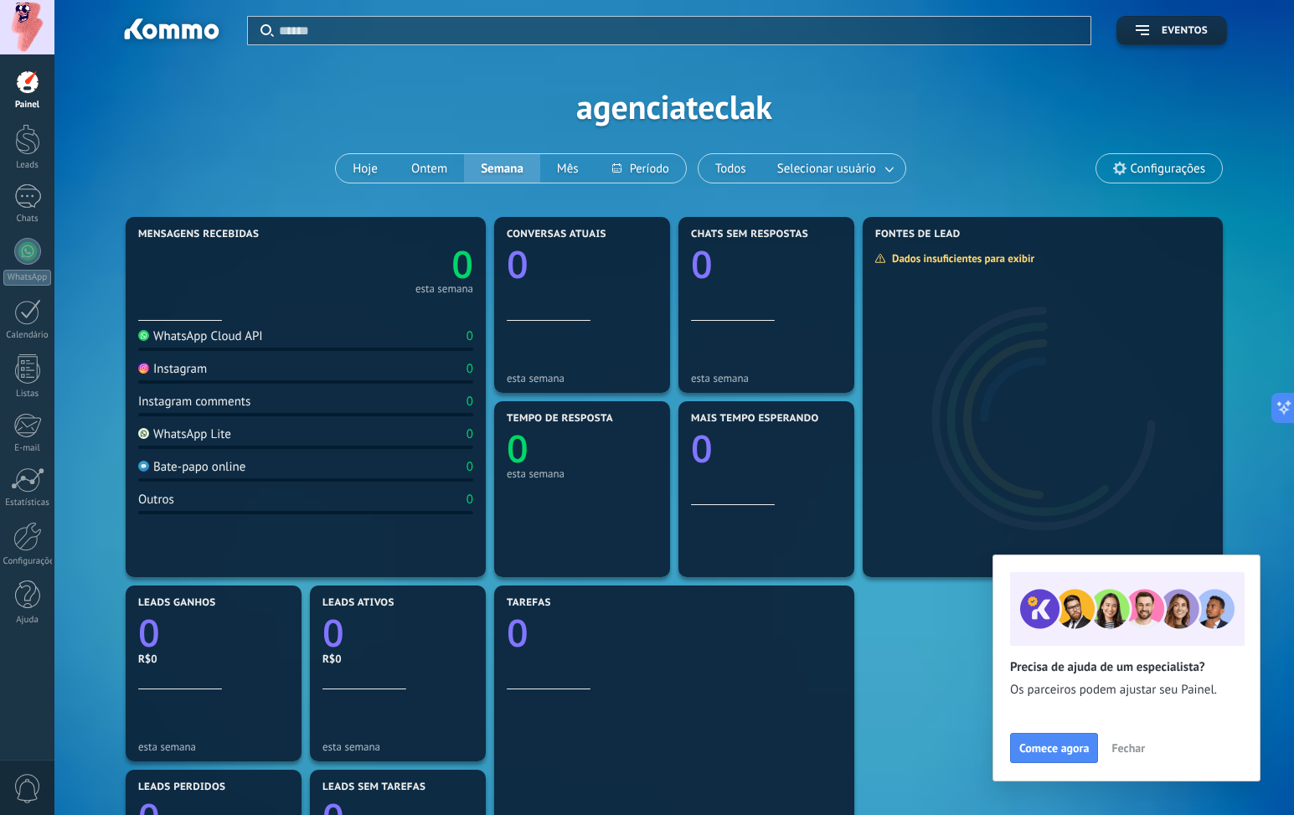
click at [29, 233] on div "Painel Leads Chats WhatsApp Clientes" at bounding box center [27, 356] width 54 height 573
click at [28, 250] on div at bounding box center [27, 251] width 27 height 27
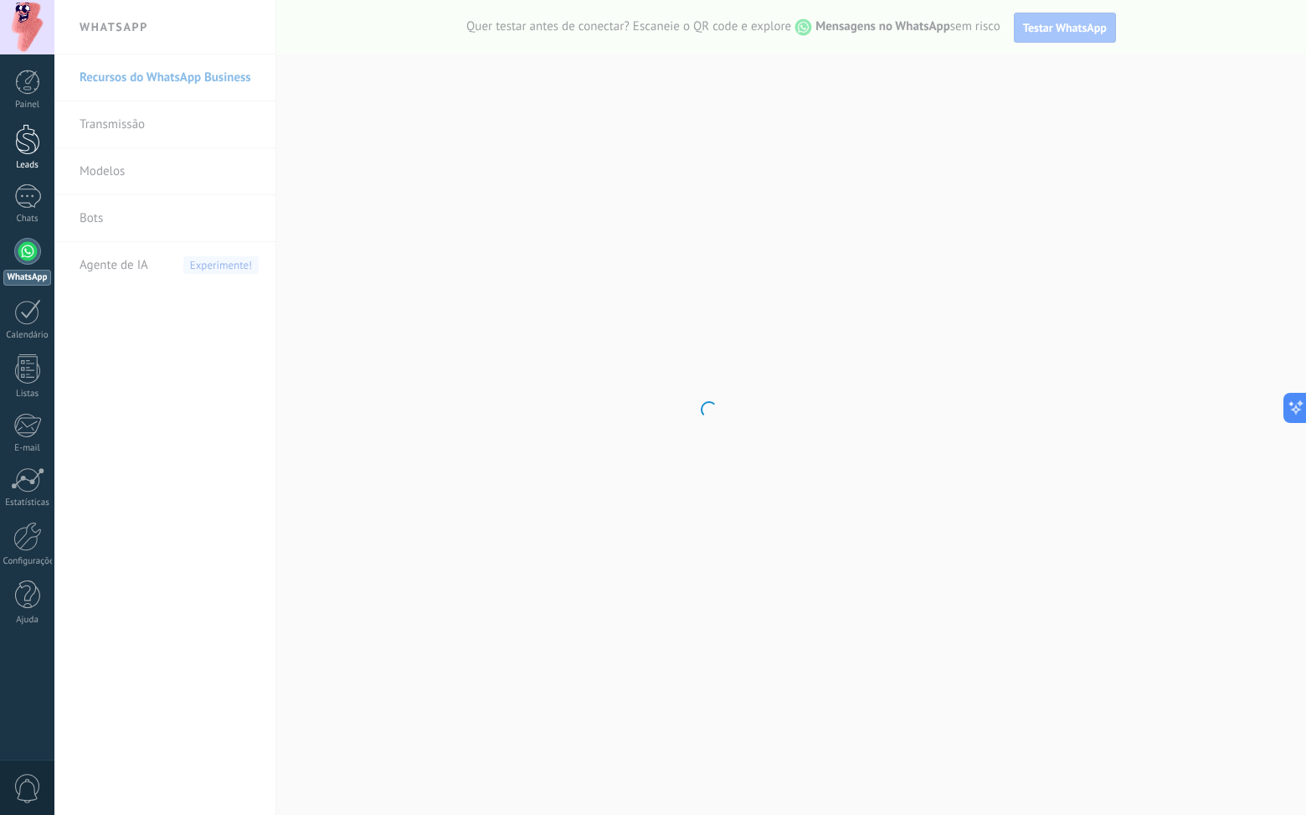
click at [33, 138] on div at bounding box center [27, 139] width 25 height 31
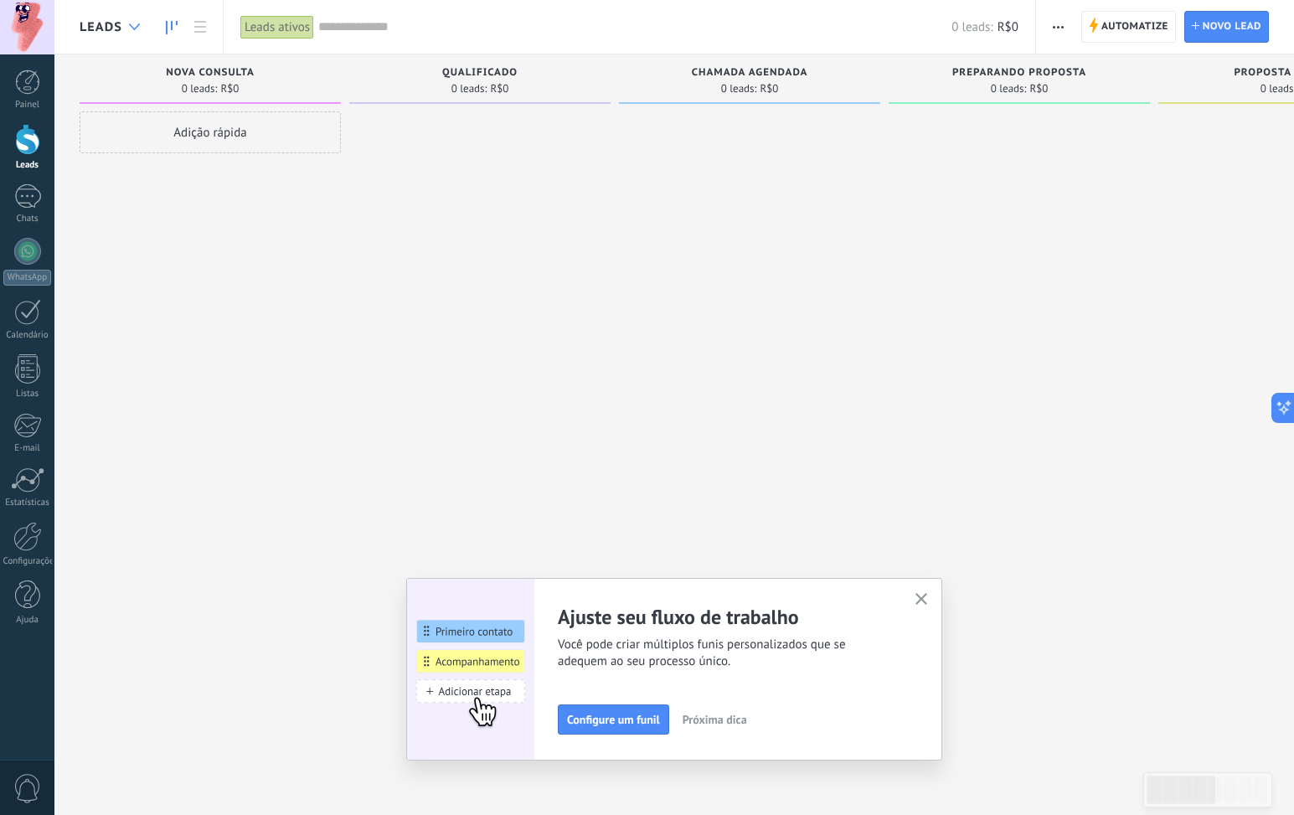
click at [137, 23] on div at bounding box center [135, 27] width 28 height 33
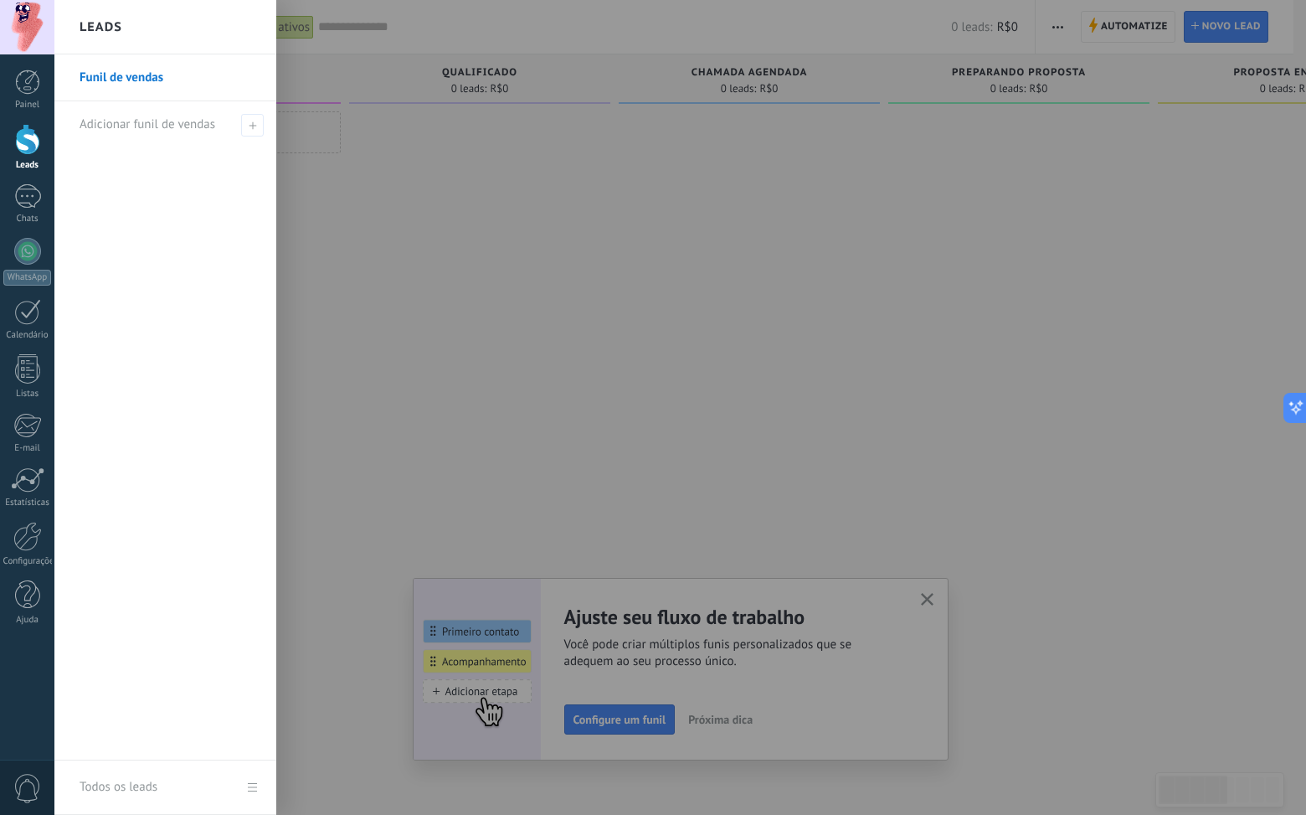
click at [196, 67] on link "Funil de vendas" at bounding box center [170, 77] width 180 height 47
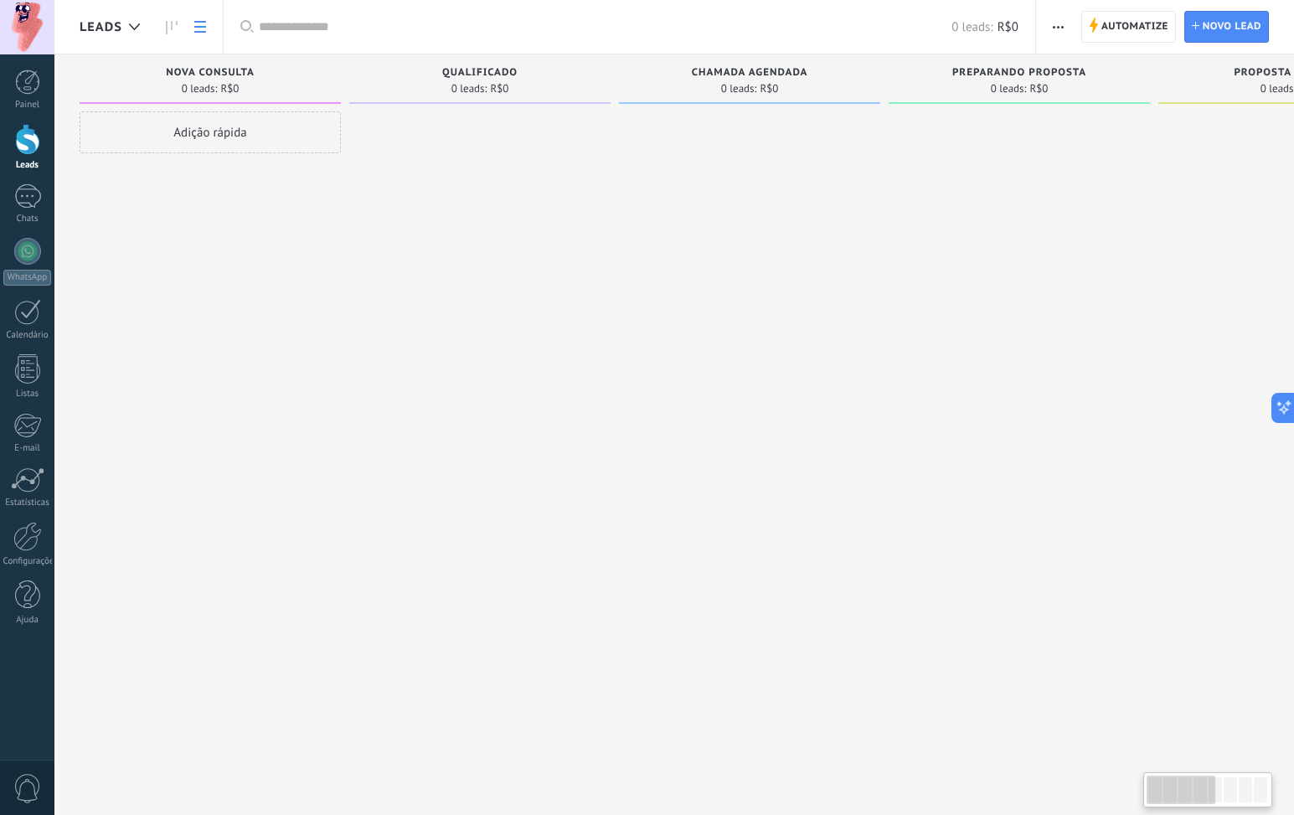
click at [199, 33] on link at bounding box center [200, 27] width 28 height 33
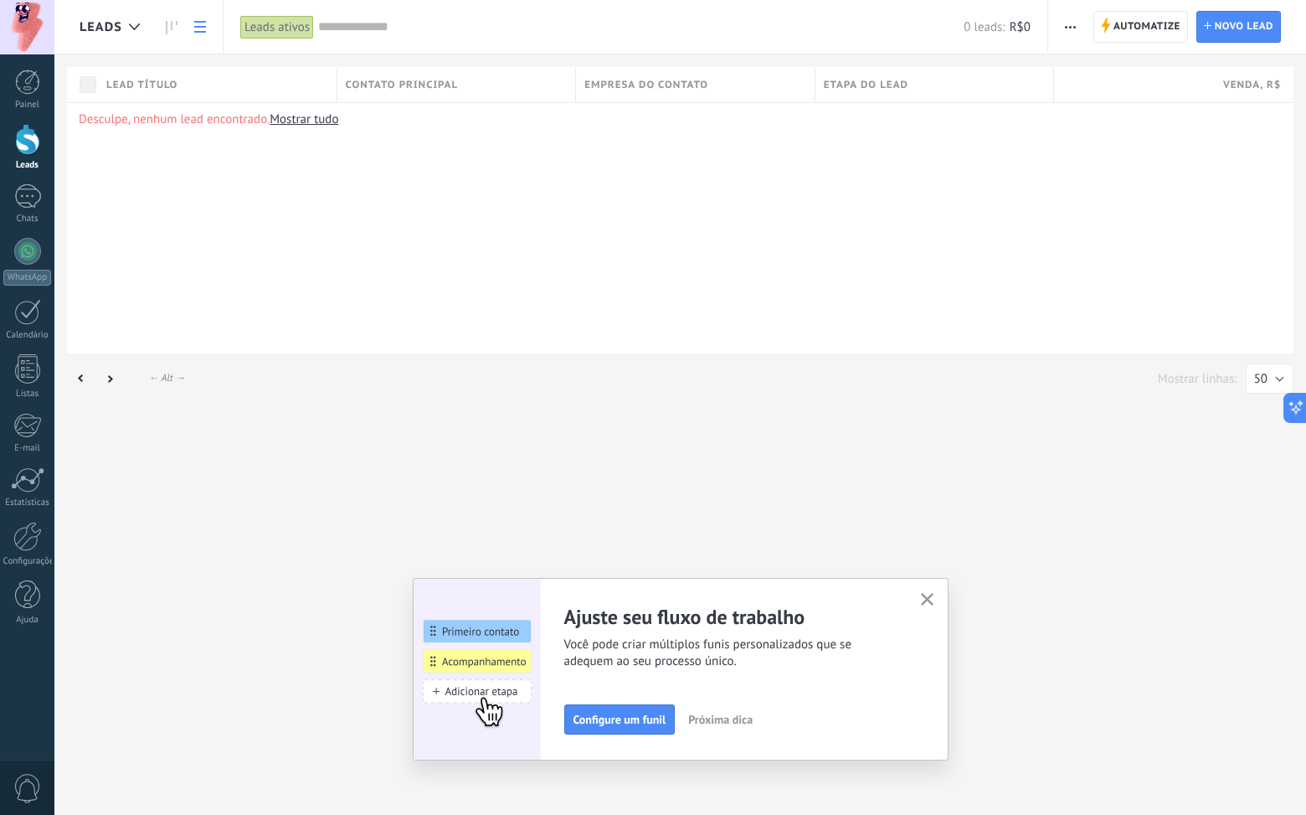
click at [173, 30] on icon at bounding box center [172, 27] width 12 height 13
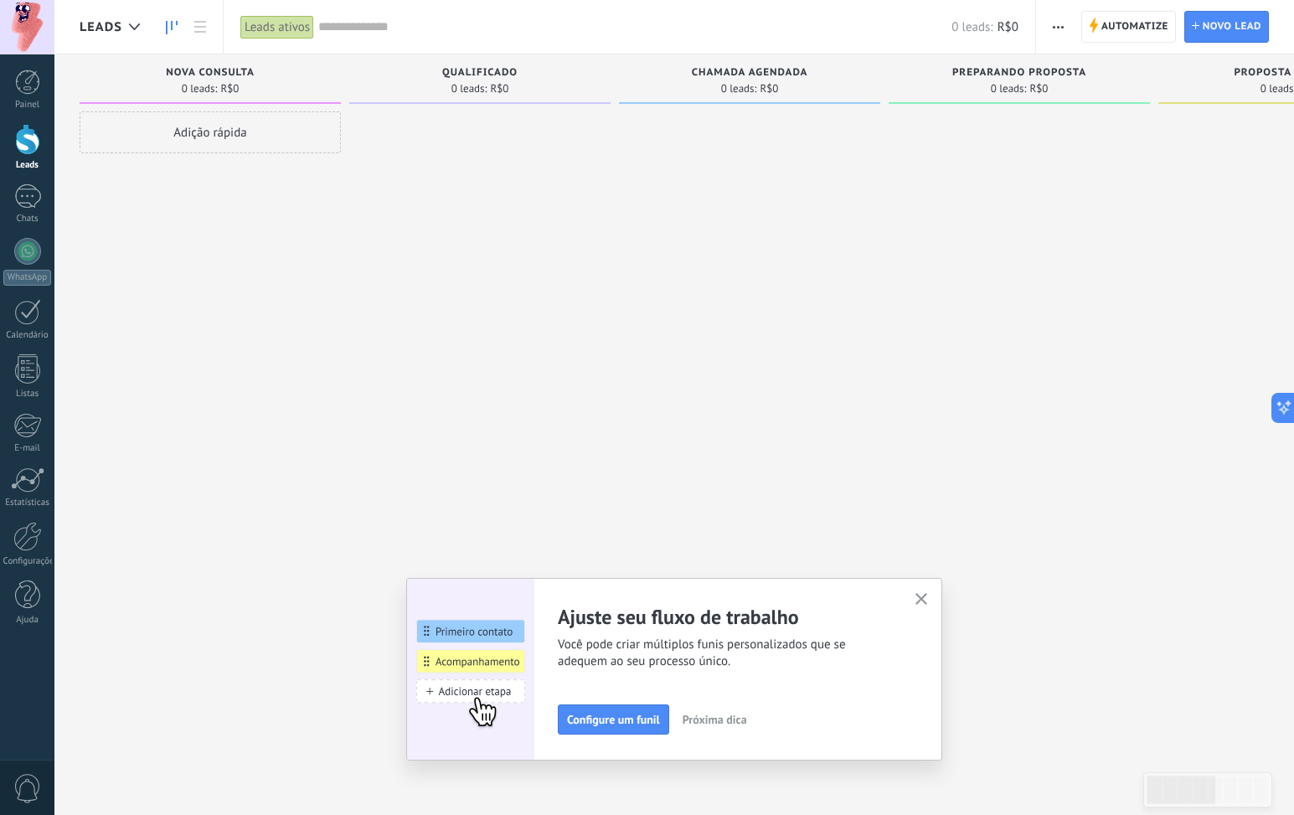
click at [928, 604] on icon "button" at bounding box center [921, 599] width 13 height 13
